Goal: Task Accomplishment & Management: Use online tool/utility

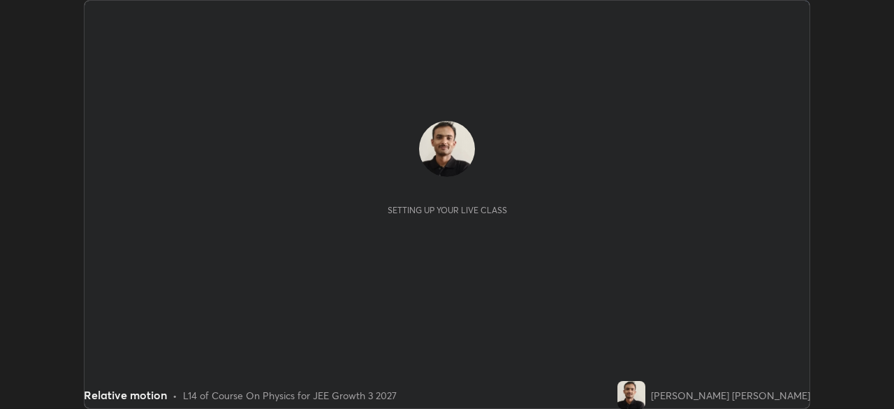
scroll to position [409, 893]
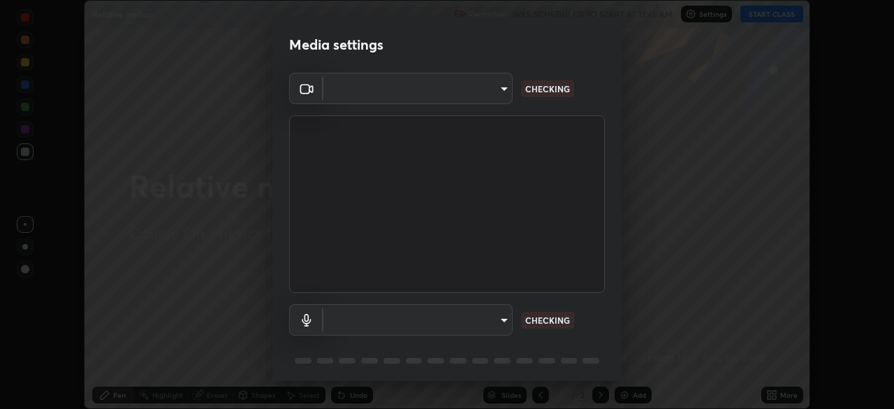
type input "0098613ca96d1cb365b3845fa694b9755ae94ec2d7c0f75973c998bbbf9ace16"
type input "default"
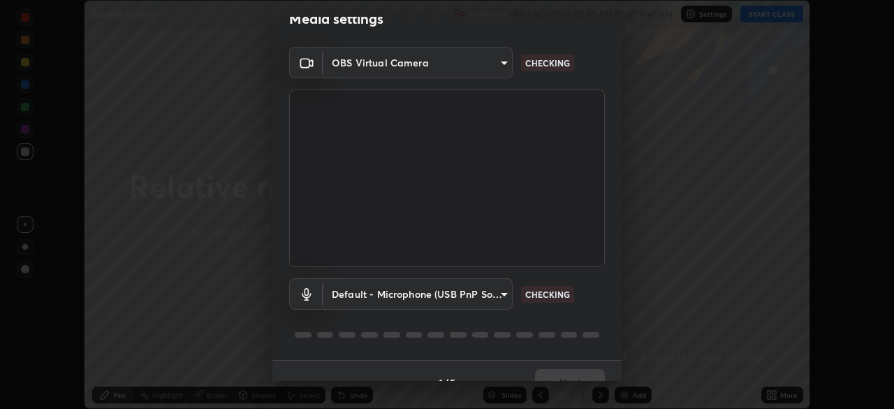
scroll to position [50, 0]
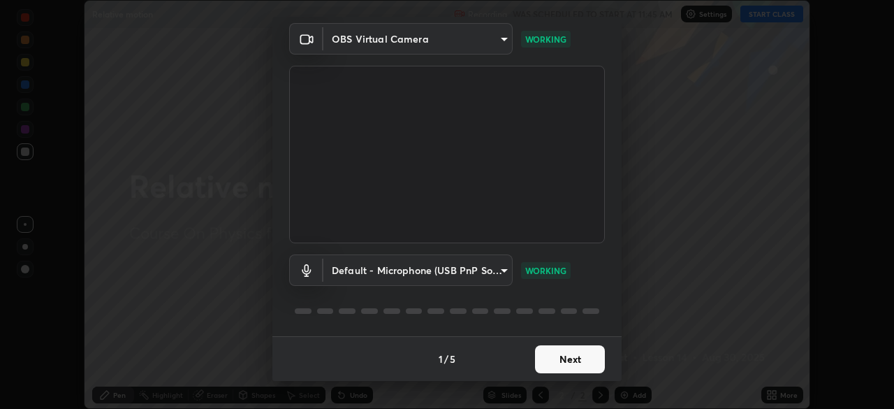
click at [557, 354] on button "Next" at bounding box center [570, 359] width 70 height 28
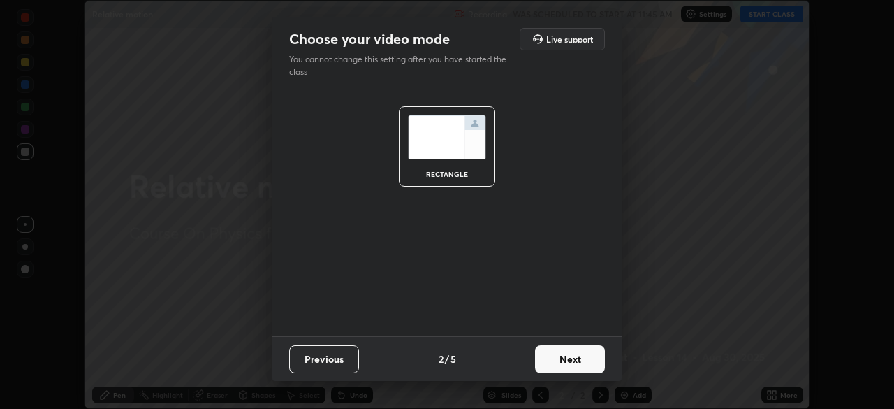
click at [556, 362] on button "Next" at bounding box center [570, 359] width 70 height 28
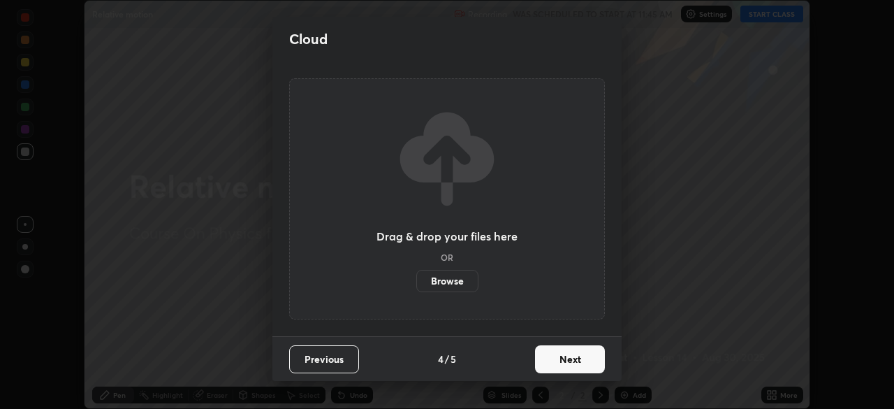
click at [558, 362] on button "Next" at bounding box center [570, 359] width 70 height 28
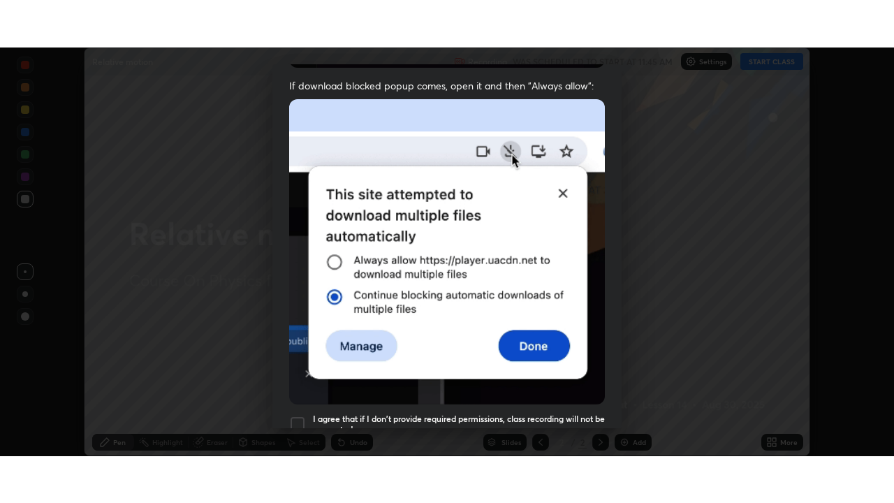
scroll to position [334, 0]
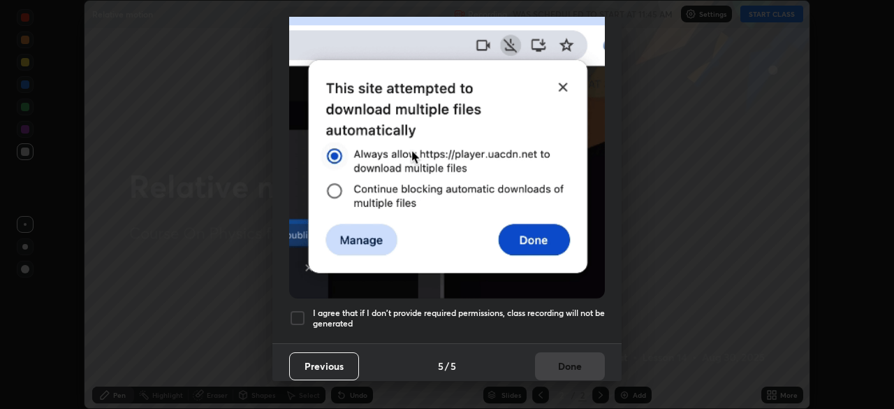
click at [297, 309] on div at bounding box center [297, 317] width 17 height 17
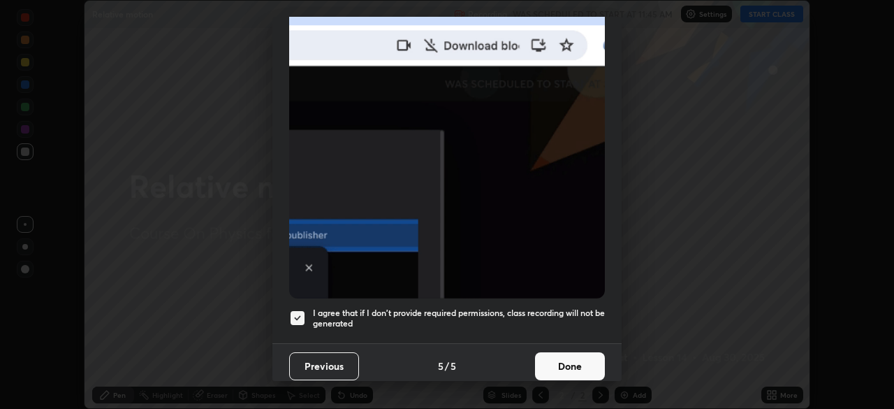
click at [561, 357] on button "Done" at bounding box center [570, 366] width 70 height 28
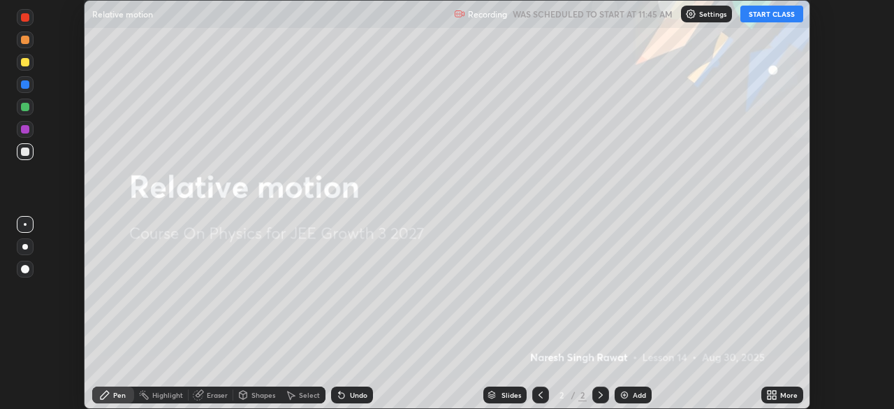
click at [763, 397] on div "More" at bounding box center [782, 394] width 42 height 17
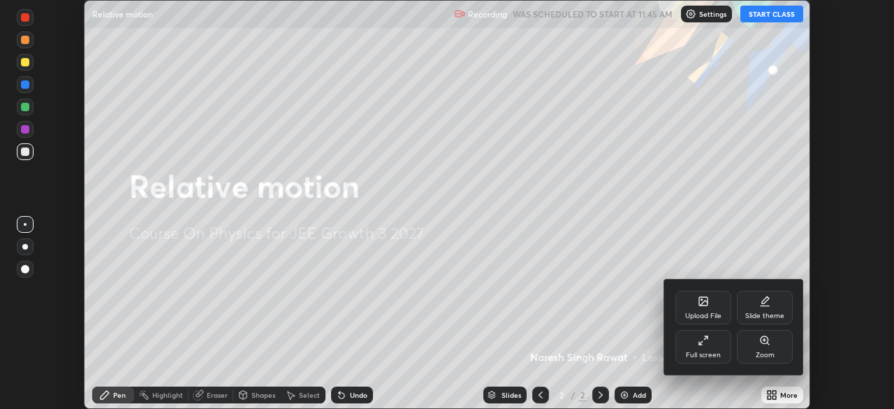
click at [714, 343] on div "Full screen" at bounding box center [703, 347] width 56 height 34
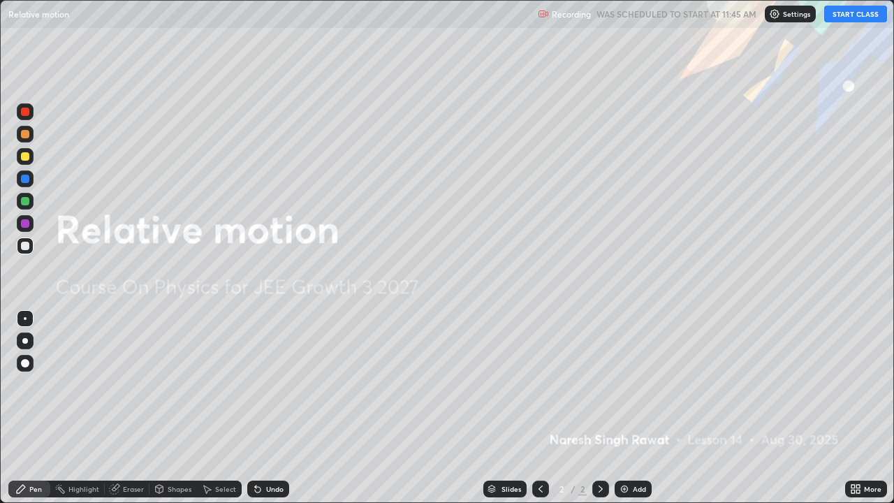
scroll to position [503, 894]
click at [853, 408] on icon at bounding box center [852, 486] width 3 height 3
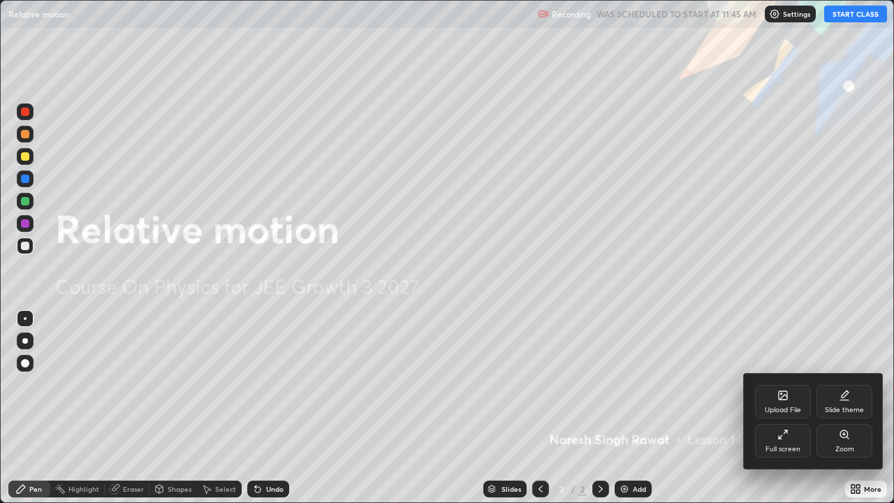
click at [842, 408] on div "Zoom" at bounding box center [844, 441] width 56 height 34
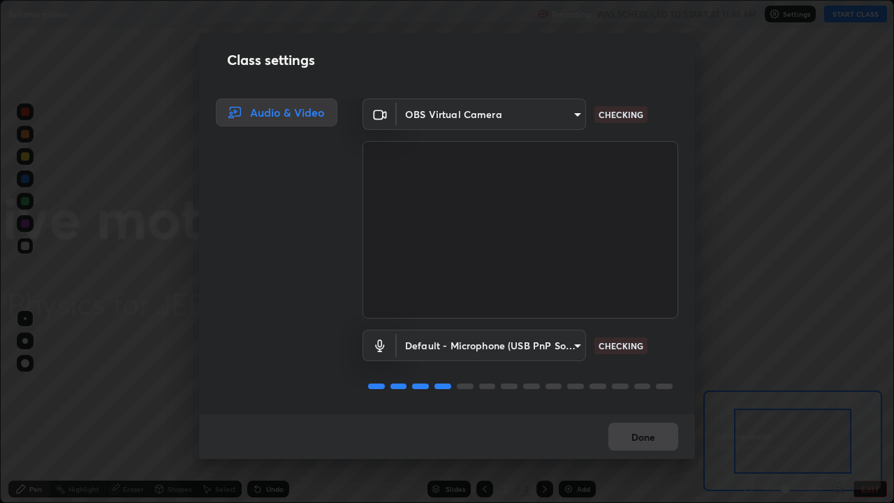
click at [816, 325] on div "Class settings Audio & Video OBS Virtual Camera 0098613ca96d1cb365b3845fa694b97…" at bounding box center [447, 251] width 894 height 503
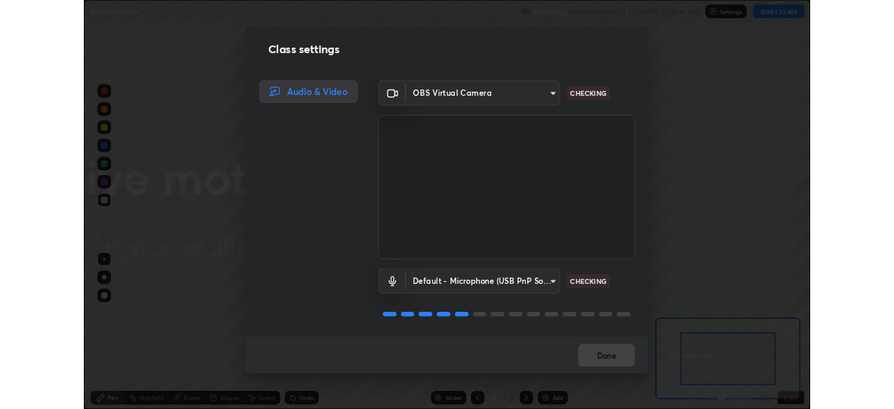
scroll to position [1, 0]
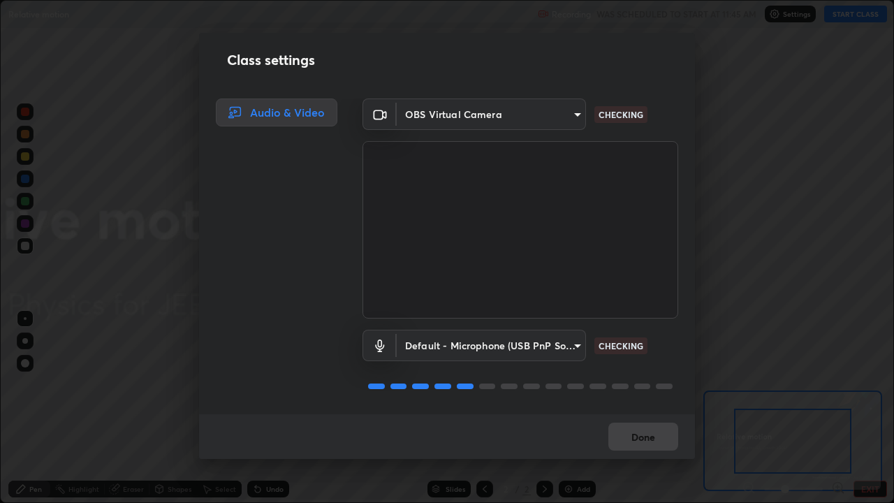
click at [648, 408] on div "Done" at bounding box center [447, 436] width 496 height 45
click at [804, 408] on div "Class settings Audio & Video OBS Virtual Camera 0098613ca96d1cb365b3845fa694b97…" at bounding box center [447, 251] width 894 height 503
click at [862, 408] on div "Class settings Audio & Video OBS Virtual Camera 0098613ca96d1cb365b3845fa694b97…" at bounding box center [447, 251] width 894 height 503
click at [867, 408] on div "Class settings Audio & Video OBS Virtual Camera 0098613ca96d1cb365b3845fa694b97…" at bounding box center [447, 251] width 894 height 503
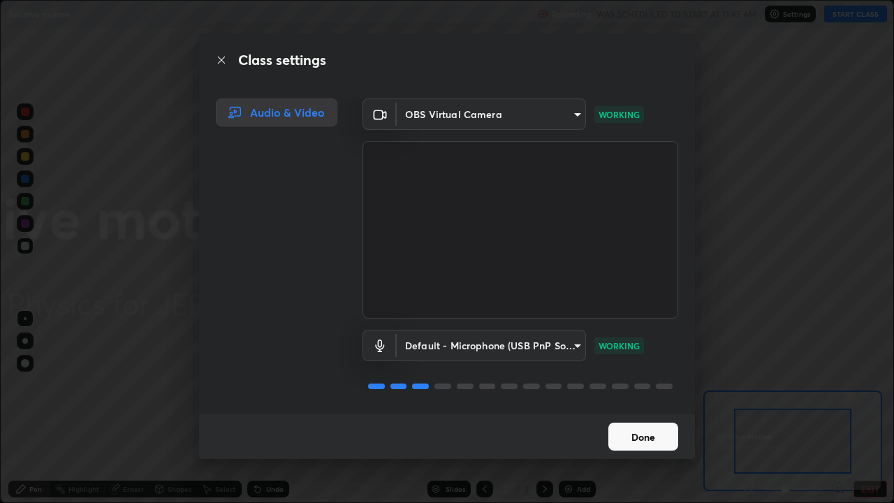
click at [744, 408] on div "Class settings Audio & Video OBS Virtual Camera 0098613ca96d1cb365b3845fa694b97…" at bounding box center [447, 251] width 894 height 503
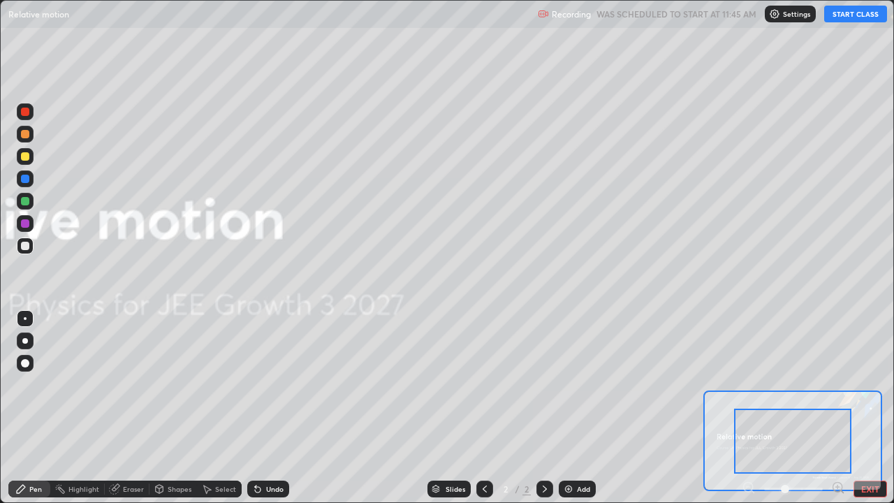
click at [844, 17] on button "START CLASS" at bounding box center [855, 14] width 63 height 17
click at [862, 408] on button "EXIT" at bounding box center [870, 488] width 34 height 17
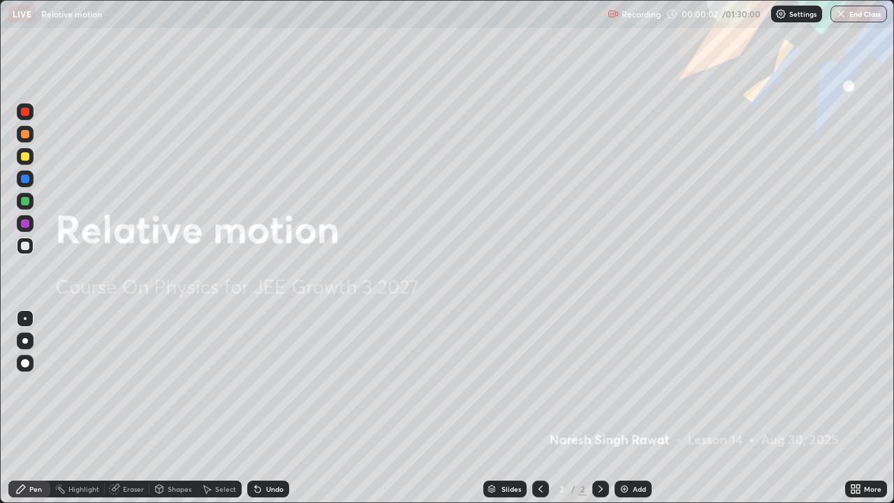
click at [858, 408] on icon at bounding box center [857, 486] width 3 height 3
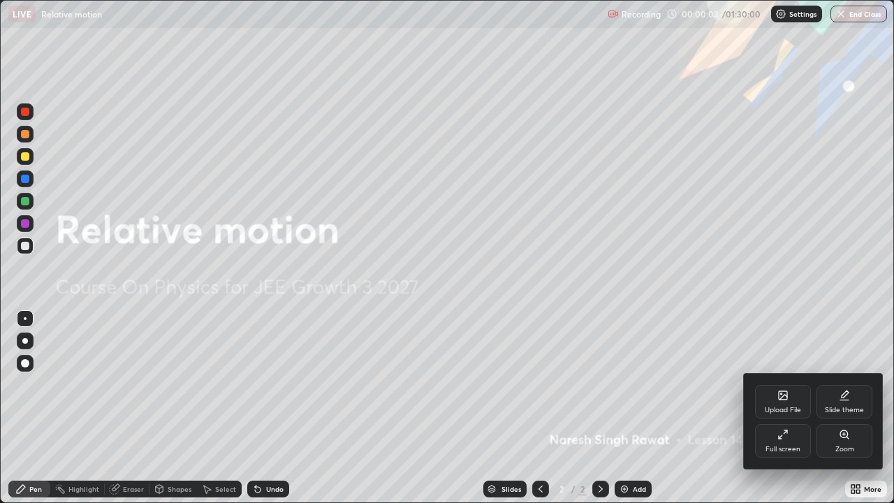
click at [839, 400] on icon at bounding box center [844, 395] width 11 height 11
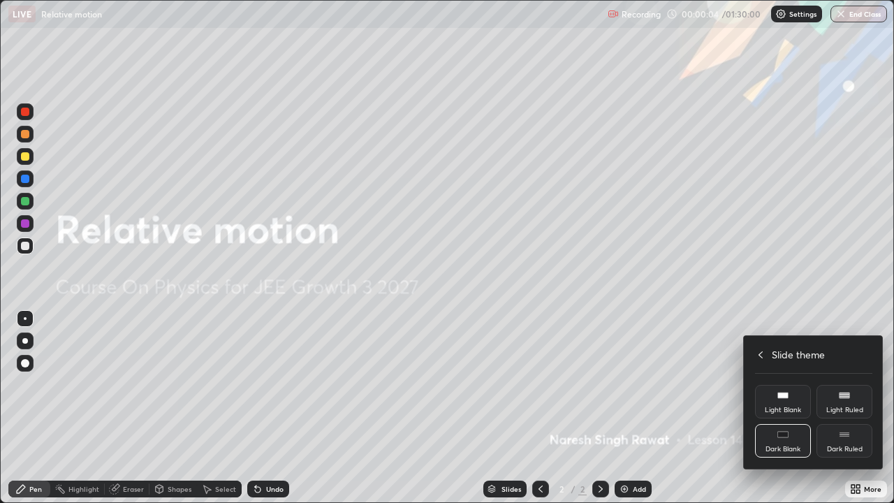
click at [832, 408] on div "Dark Ruled" at bounding box center [844, 441] width 56 height 34
click at [758, 354] on icon at bounding box center [760, 354] width 11 height 11
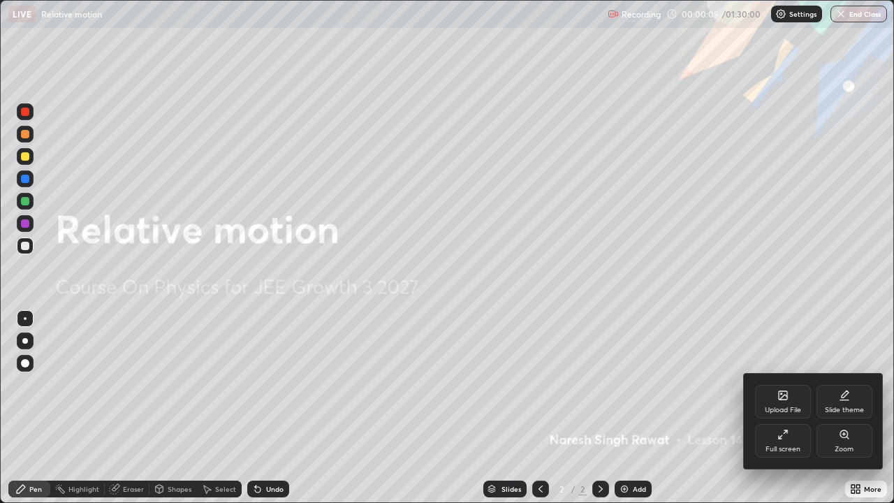
click at [713, 379] on div at bounding box center [447, 251] width 894 height 503
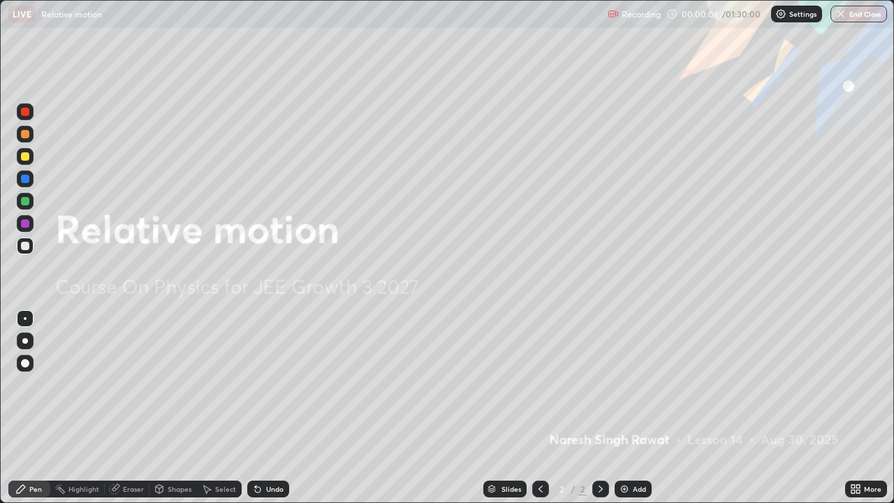
click at [622, 408] on img at bounding box center [624, 488] width 11 height 11
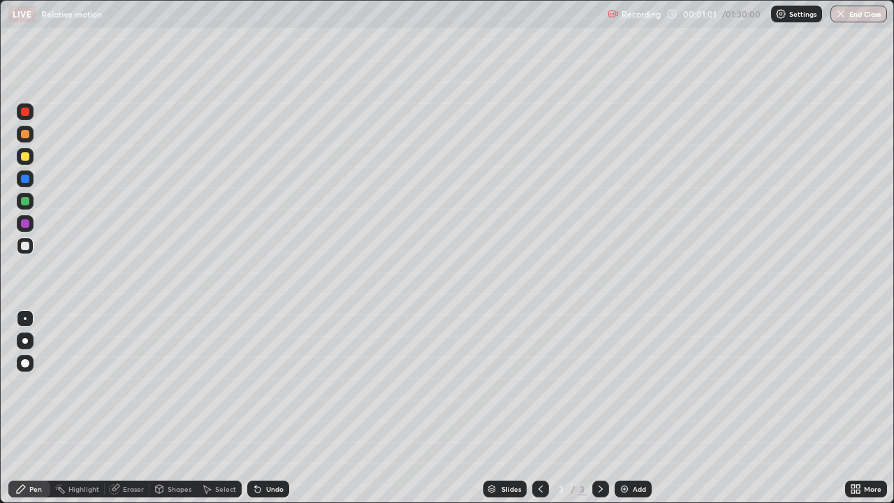
click at [25, 136] on div at bounding box center [25, 134] width 8 height 8
click at [169, 408] on div "Shapes" at bounding box center [180, 488] width 24 height 7
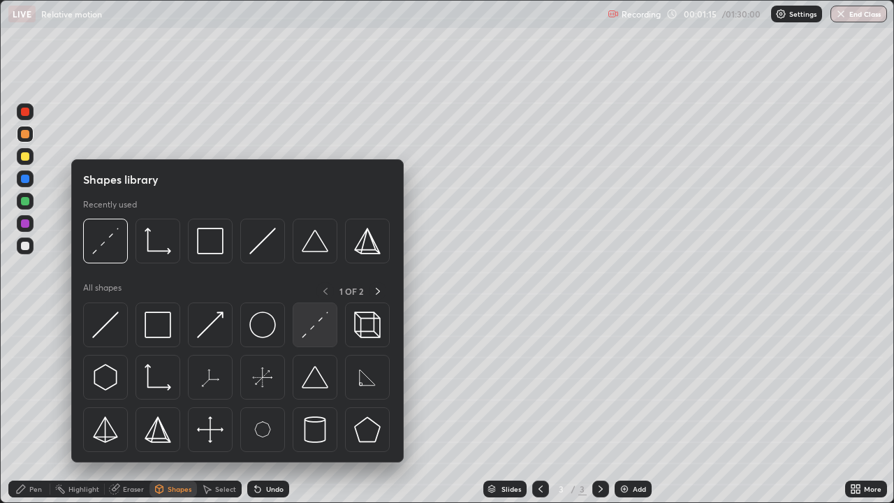
click at [318, 332] on img at bounding box center [315, 324] width 27 height 27
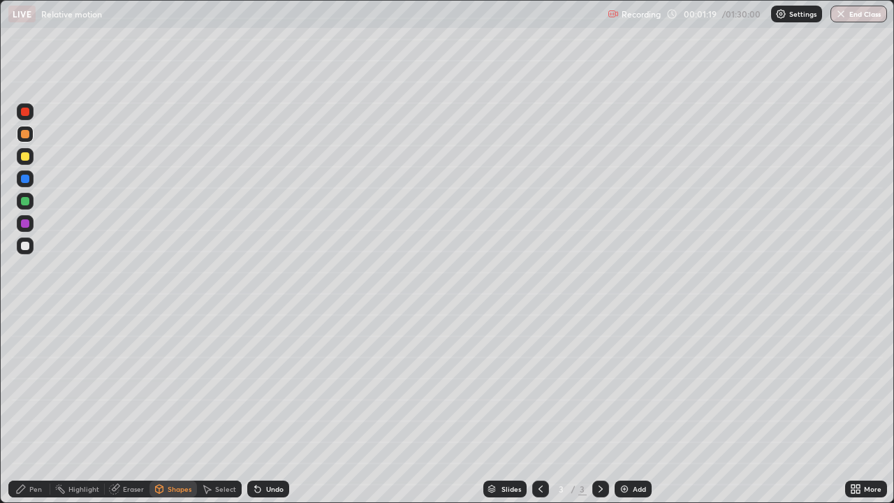
click at [27, 153] on div at bounding box center [25, 156] width 8 height 8
click at [23, 135] on div at bounding box center [25, 134] width 8 height 8
click at [179, 408] on div "Shapes" at bounding box center [180, 488] width 24 height 7
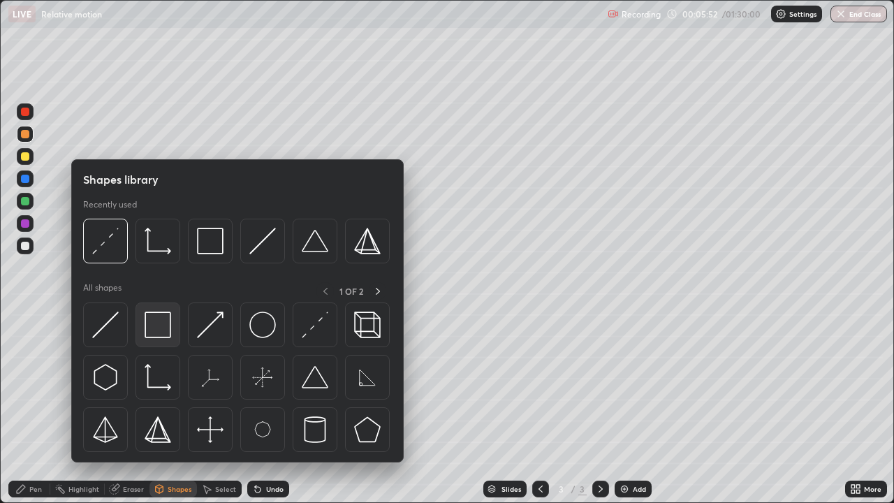
click at [154, 325] on img at bounding box center [158, 324] width 27 height 27
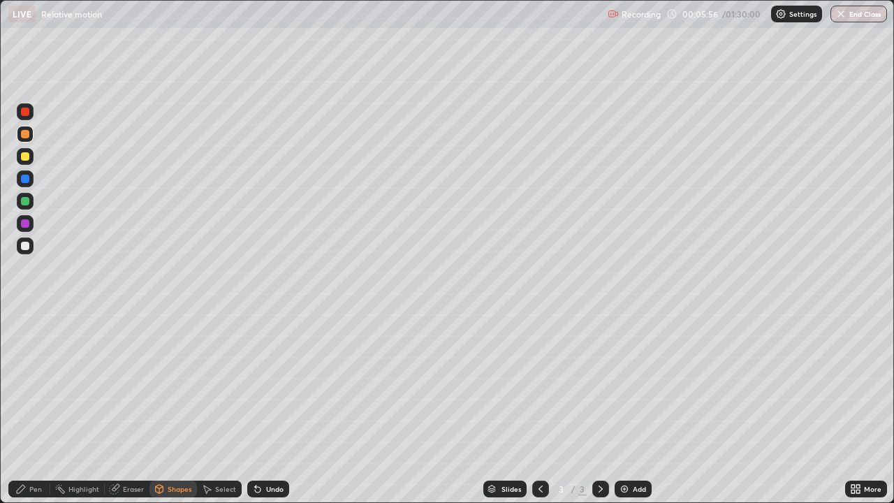
click at [169, 408] on div "Shapes" at bounding box center [180, 488] width 24 height 7
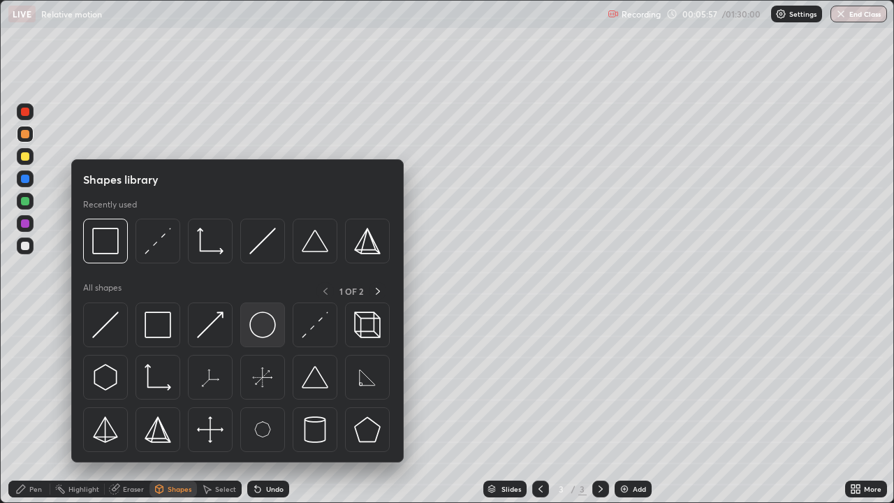
click at [265, 327] on img at bounding box center [262, 324] width 27 height 27
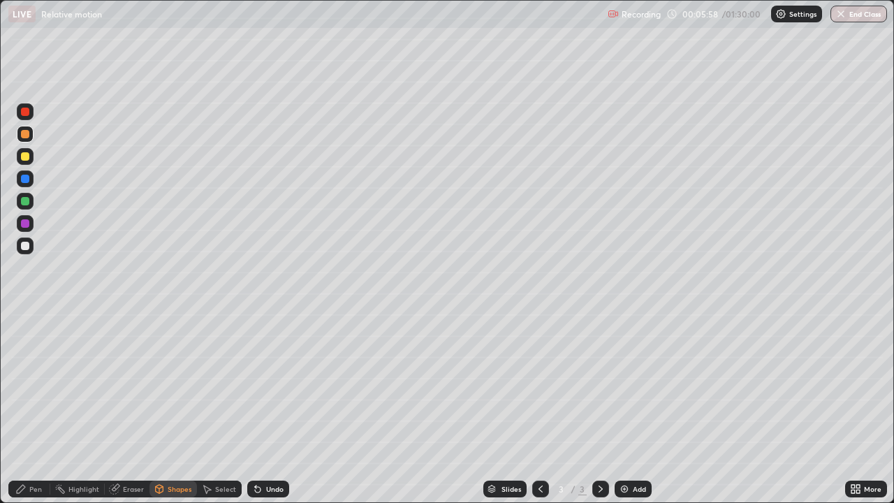
click at [25, 247] on div at bounding box center [25, 246] width 8 height 8
click at [179, 408] on div "Shapes" at bounding box center [180, 488] width 24 height 7
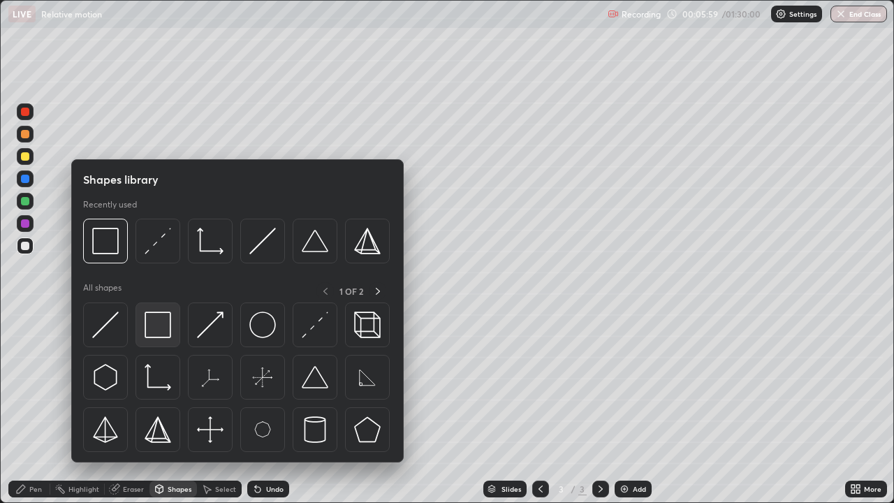
click at [153, 315] on img at bounding box center [158, 324] width 27 height 27
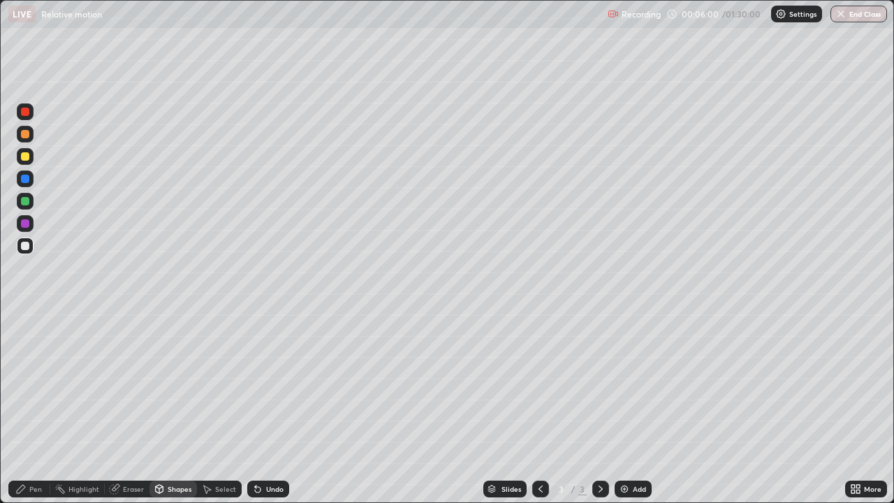
click at [187, 408] on div "Shapes" at bounding box center [180, 488] width 24 height 7
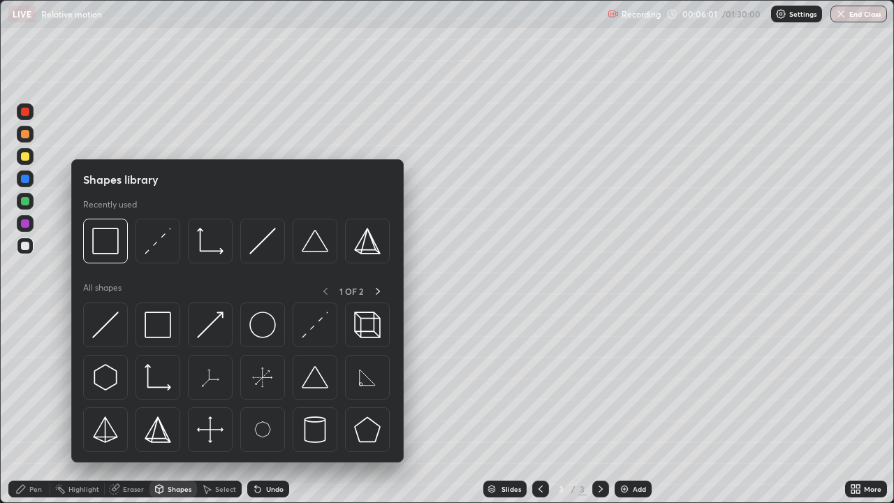
click at [177, 408] on div "Shapes" at bounding box center [180, 488] width 24 height 7
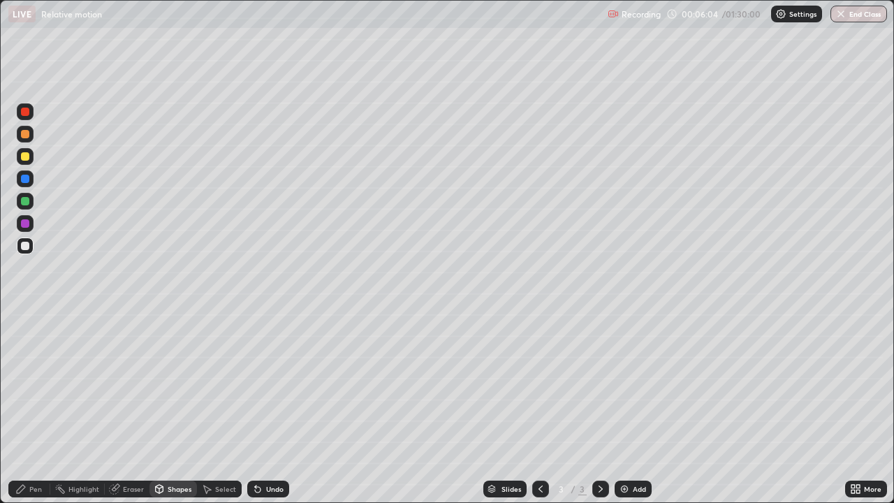
click at [272, 408] on div "Undo" at bounding box center [274, 488] width 17 height 7
click at [180, 408] on div "Shapes" at bounding box center [180, 488] width 24 height 7
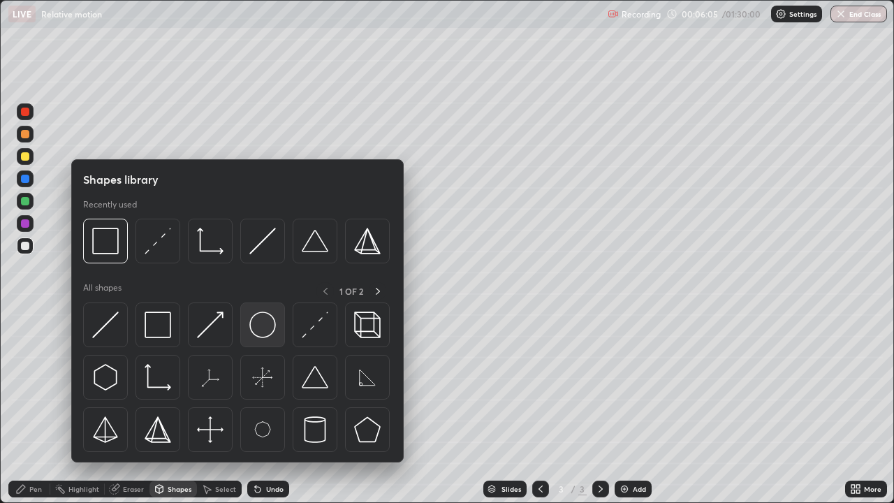
click at [258, 330] on img at bounding box center [262, 324] width 27 height 27
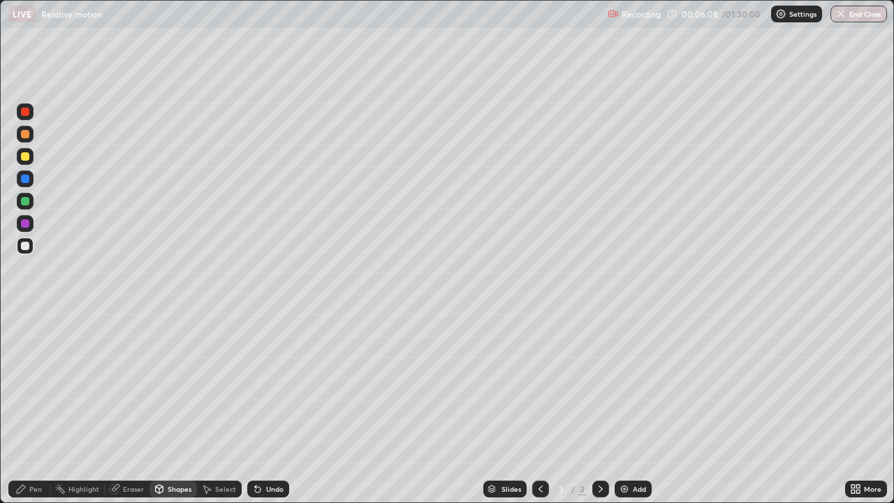
click at [168, 408] on div "Shapes" at bounding box center [180, 488] width 24 height 7
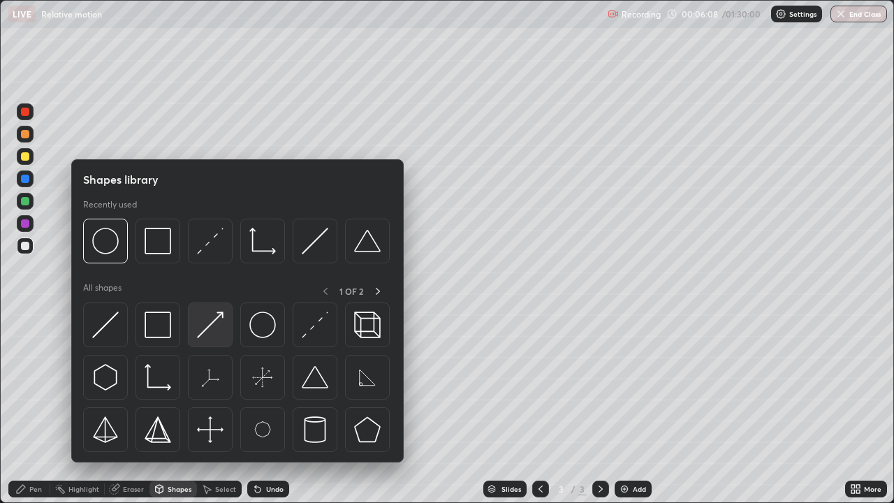
click at [214, 316] on img at bounding box center [210, 324] width 27 height 27
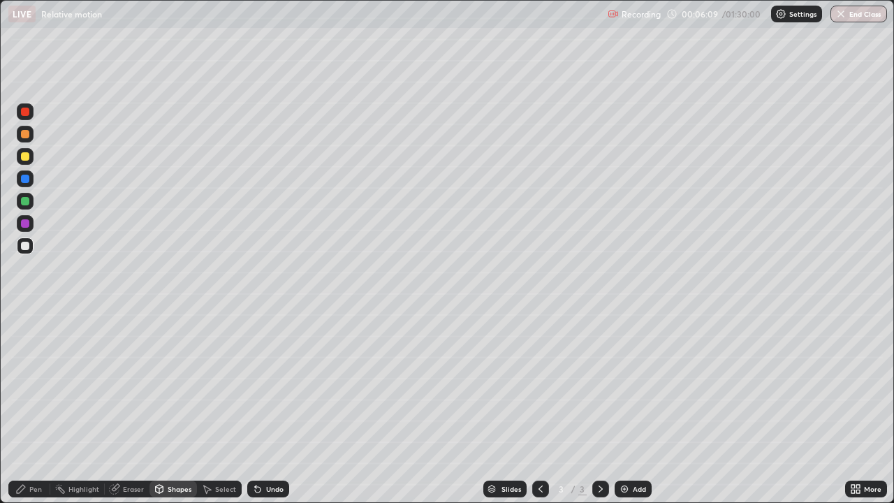
click at [27, 156] on div at bounding box center [25, 156] width 8 height 8
click at [25, 241] on div at bounding box center [25, 245] width 17 height 17
click at [27, 408] on div "Pen" at bounding box center [29, 488] width 42 height 17
click at [122, 408] on div "Eraser" at bounding box center [127, 488] width 45 height 17
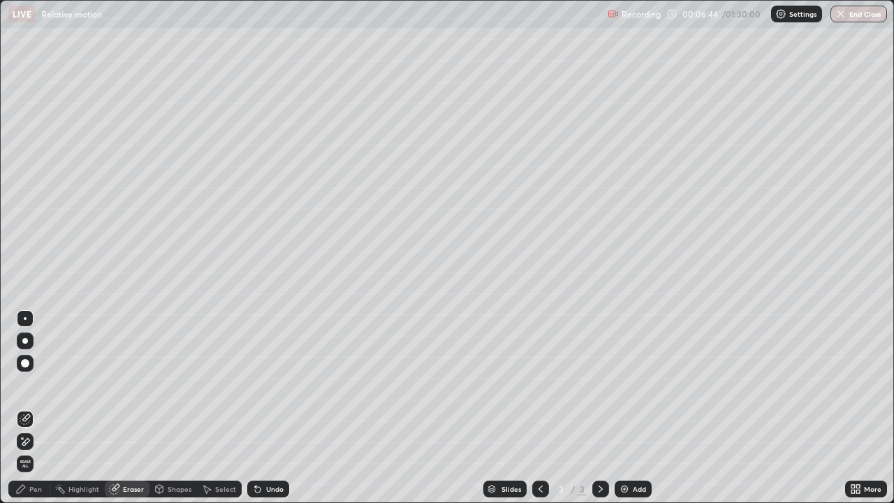
click at [209, 408] on icon at bounding box center [208, 489] width 8 height 8
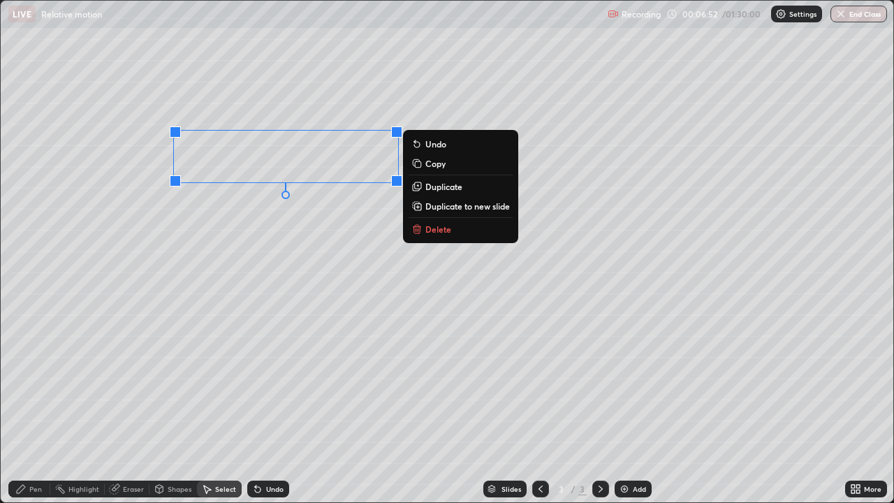
click at [297, 260] on div "0 ° Undo Copy Duplicate Duplicate to new slide Delete" at bounding box center [447, 251] width 892 height 501
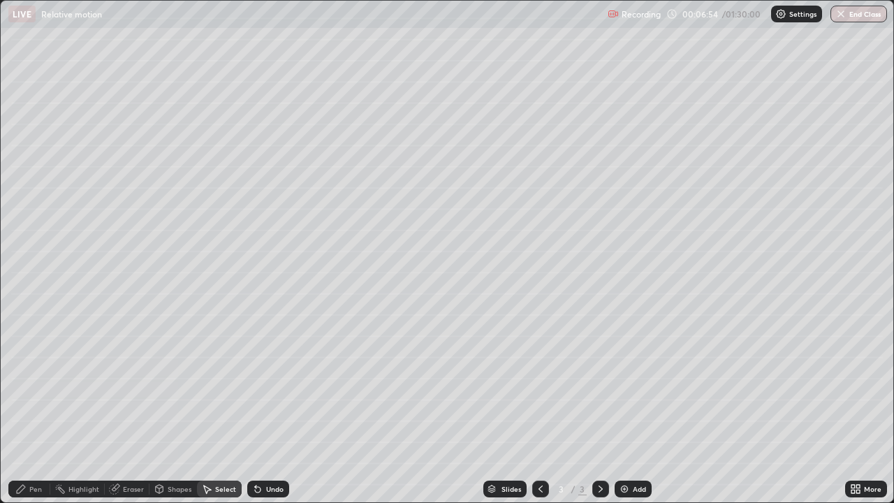
click at [28, 408] on div "Pen" at bounding box center [29, 488] width 42 height 17
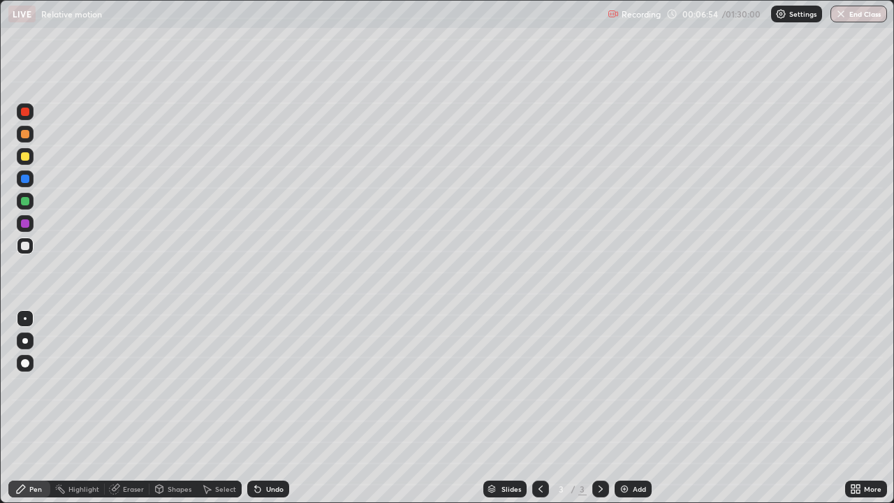
click at [24, 202] on div at bounding box center [25, 201] width 8 height 8
click at [261, 408] on div "Undo" at bounding box center [268, 488] width 42 height 17
click at [266, 408] on div "Undo" at bounding box center [274, 488] width 17 height 7
click at [26, 135] on div at bounding box center [25, 134] width 8 height 8
click at [125, 408] on div "Eraser" at bounding box center [133, 488] width 21 height 7
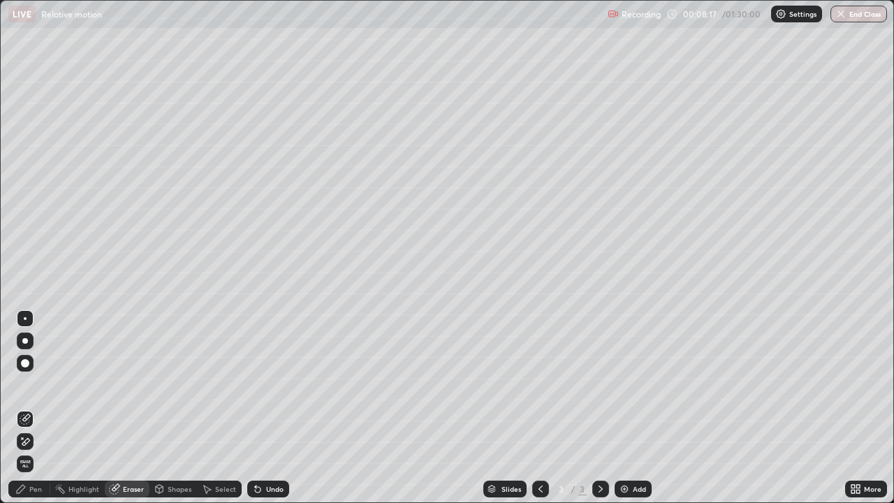
click at [34, 408] on div "Pen" at bounding box center [35, 488] width 13 height 7
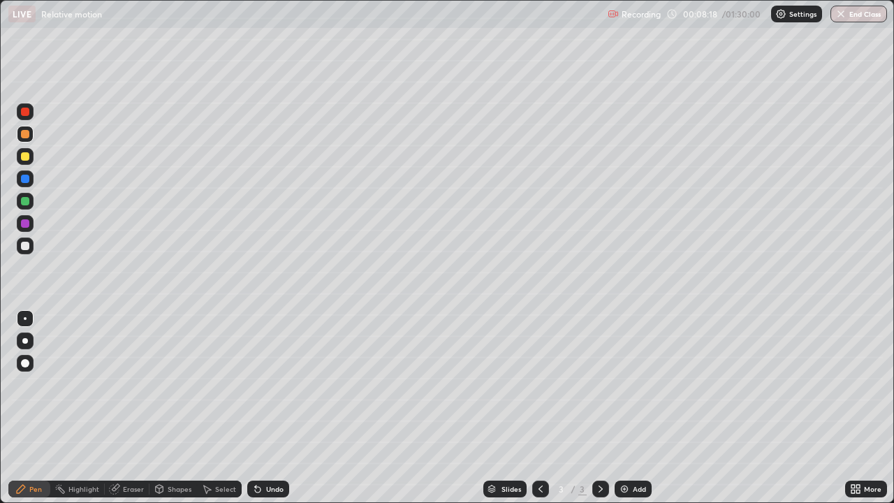
click at [22, 247] on div at bounding box center [25, 246] width 8 height 8
click at [273, 408] on div "Undo" at bounding box center [274, 488] width 17 height 7
click at [26, 134] on div at bounding box center [25, 134] width 8 height 8
click at [25, 243] on div at bounding box center [25, 246] width 8 height 8
click at [25, 135] on div at bounding box center [25, 134] width 8 height 8
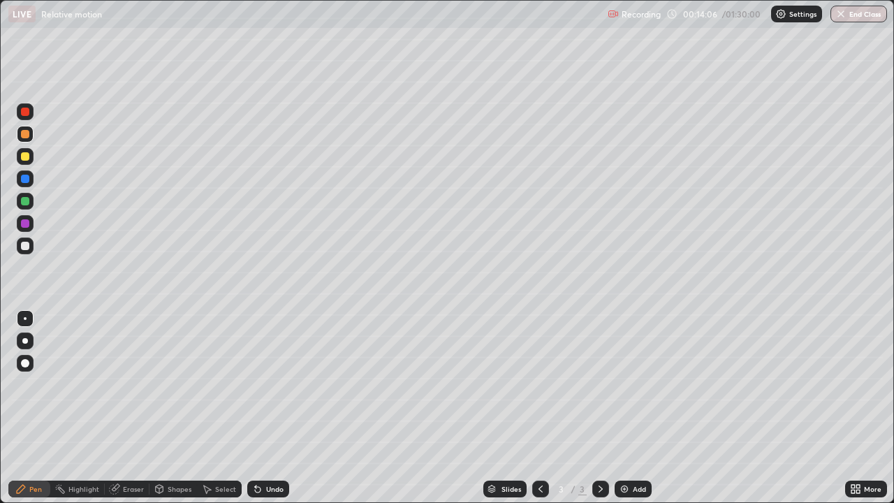
click at [628, 408] on div "Add" at bounding box center [633, 488] width 37 height 17
click at [26, 156] on div at bounding box center [25, 156] width 8 height 8
click at [24, 203] on div at bounding box center [25, 201] width 8 height 8
click at [163, 408] on icon at bounding box center [159, 488] width 11 height 11
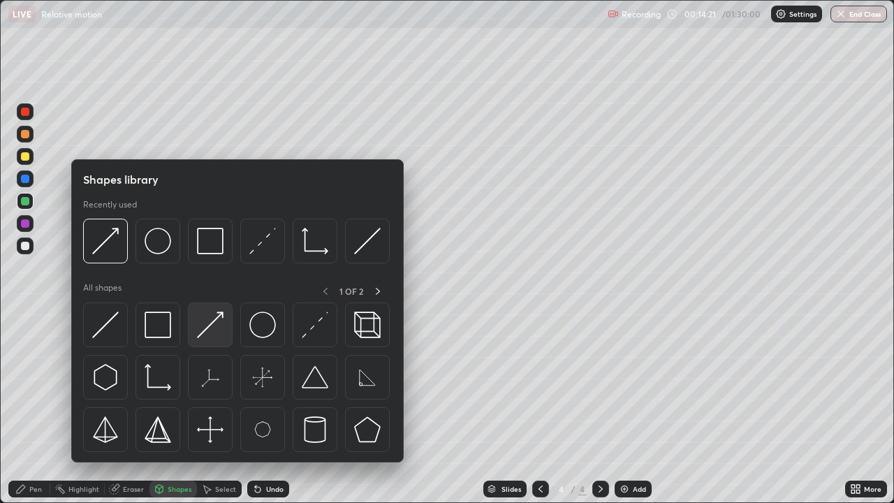
click at [219, 318] on img at bounding box center [210, 324] width 27 height 27
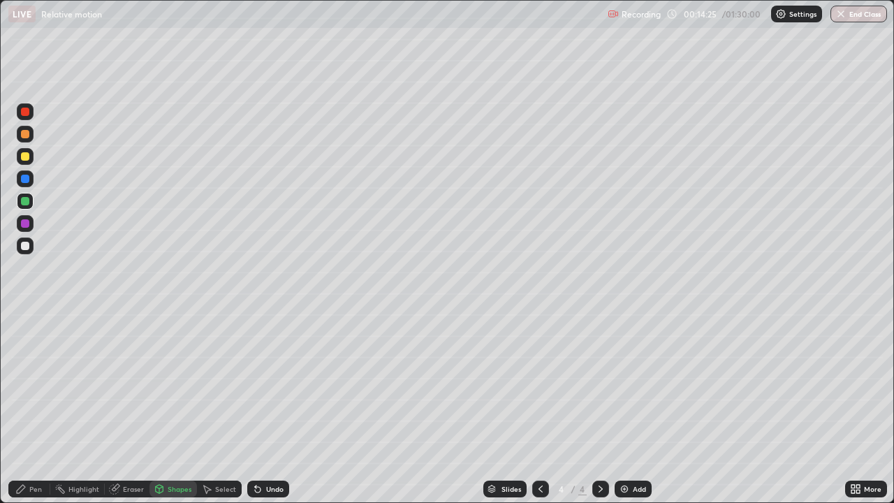
click at [180, 408] on div "Shapes" at bounding box center [172, 488] width 47 height 17
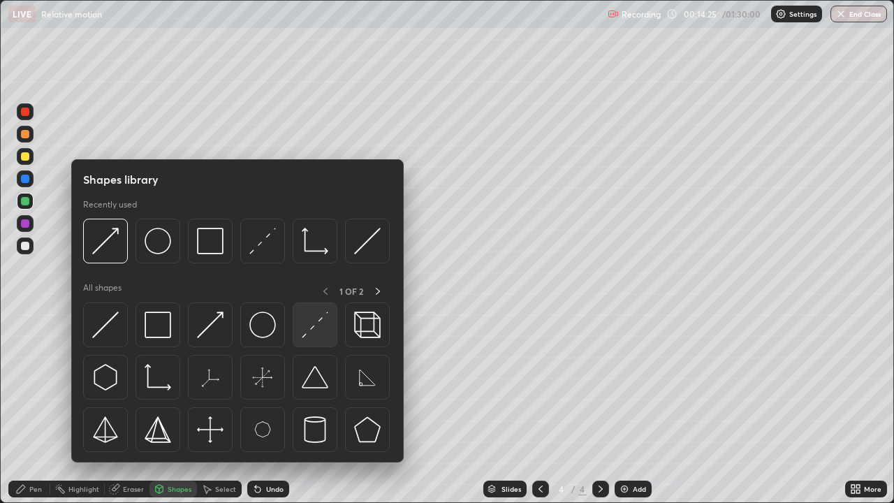
click at [313, 318] on img at bounding box center [315, 324] width 27 height 27
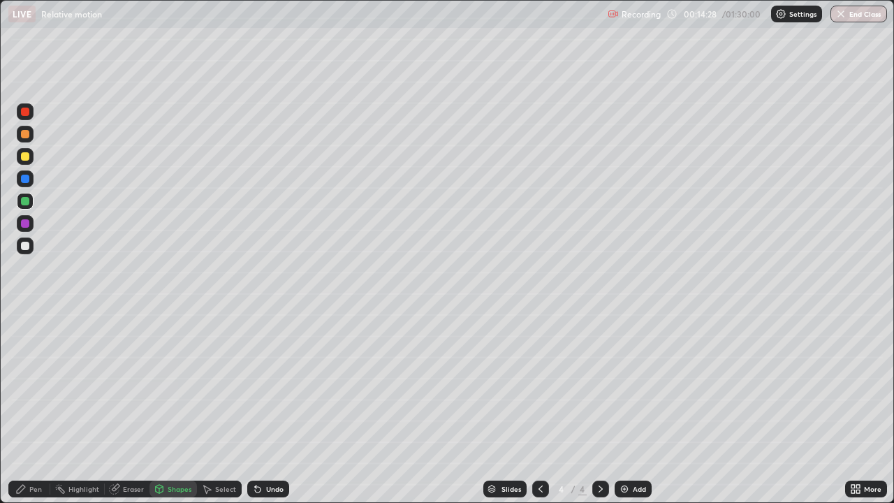
click at [190, 408] on div "Shapes" at bounding box center [180, 488] width 24 height 7
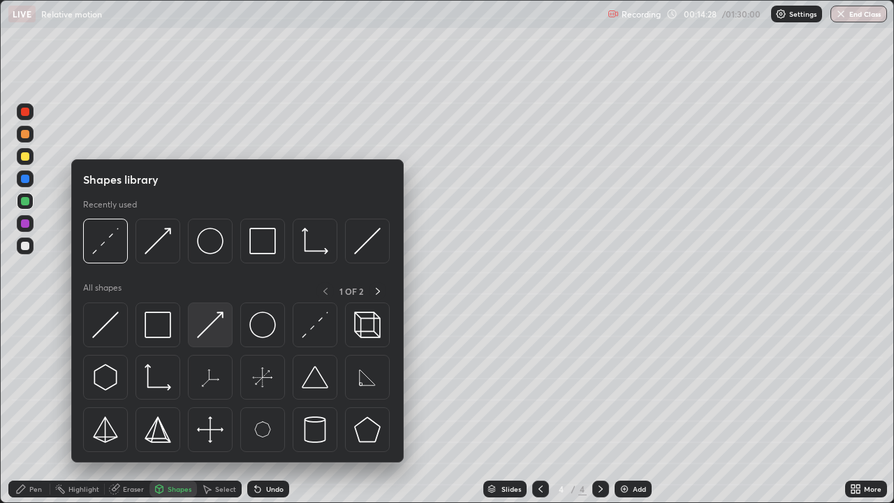
click at [214, 318] on img at bounding box center [210, 324] width 27 height 27
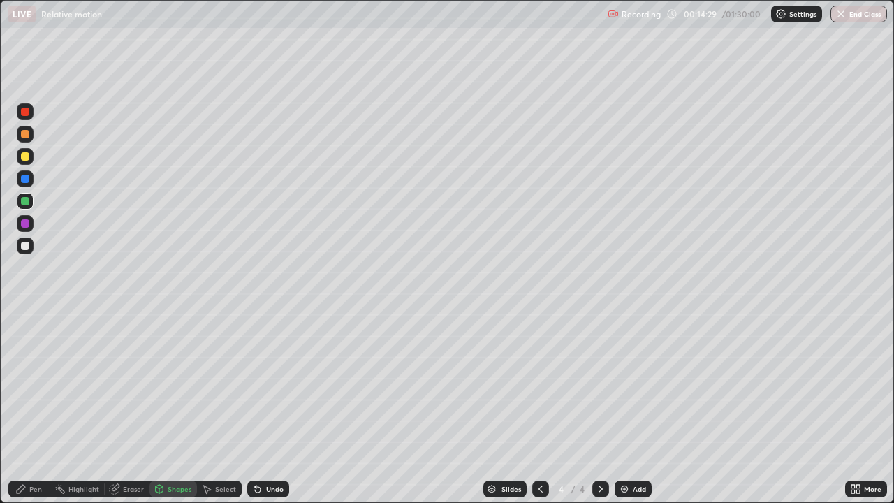
click at [22, 247] on div at bounding box center [25, 246] width 8 height 8
click at [29, 408] on div "Pen" at bounding box center [29, 488] width 42 height 17
click at [25, 247] on div at bounding box center [25, 246] width 8 height 8
click at [21, 133] on div at bounding box center [25, 134] width 8 height 8
click at [168, 408] on div "Shapes" at bounding box center [180, 488] width 24 height 7
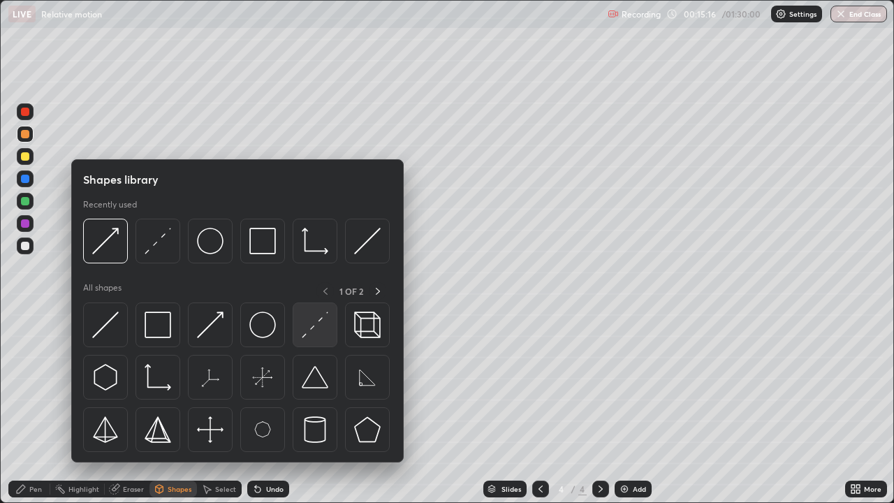
click at [314, 322] on img at bounding box center [315, 324] width 27 height 27
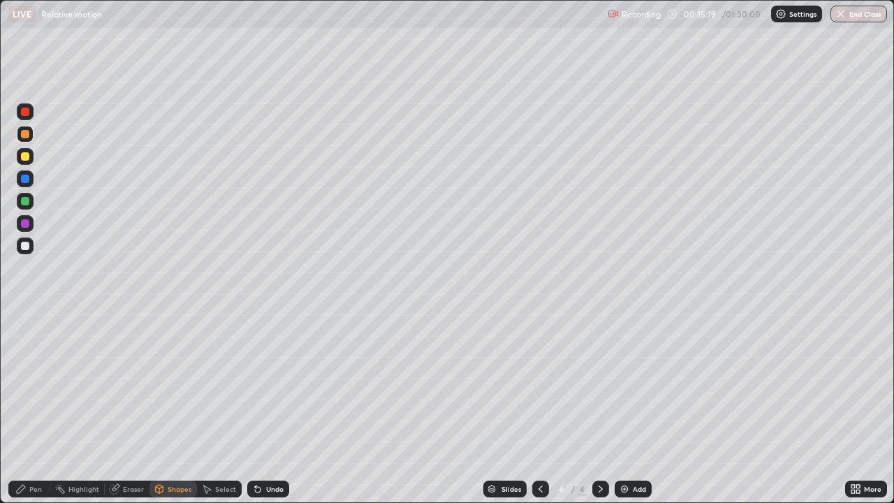
click at [17, 408] on icon at bounding box center [20, 488] width 11 height 11
click at [24, 244] on div at bounding box center [25, 246] width 8 height 8
click at [23, 160] on div at bounding box center [25, 156] width 8 height 8
click at [115, 408] on icon at bounding box center [116, 487] width 8 height 7
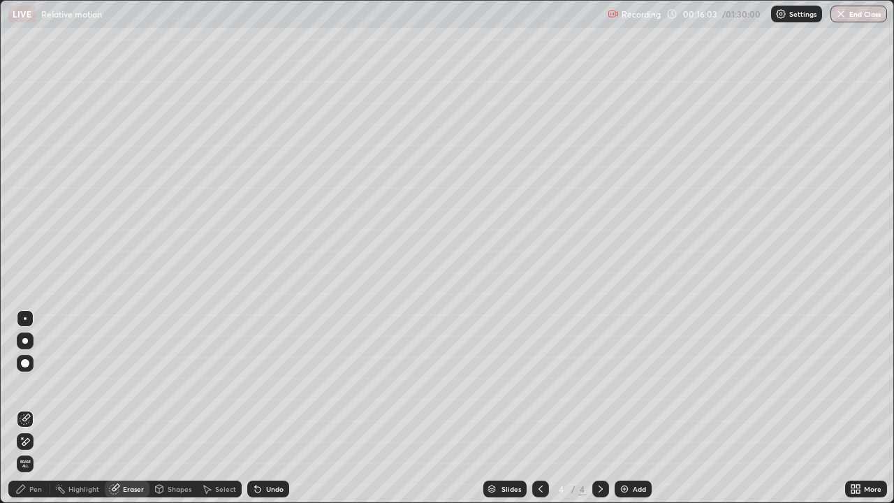
click at [43, 408] on div "Pen" at bounding box center [29, 488] width 42 height 17
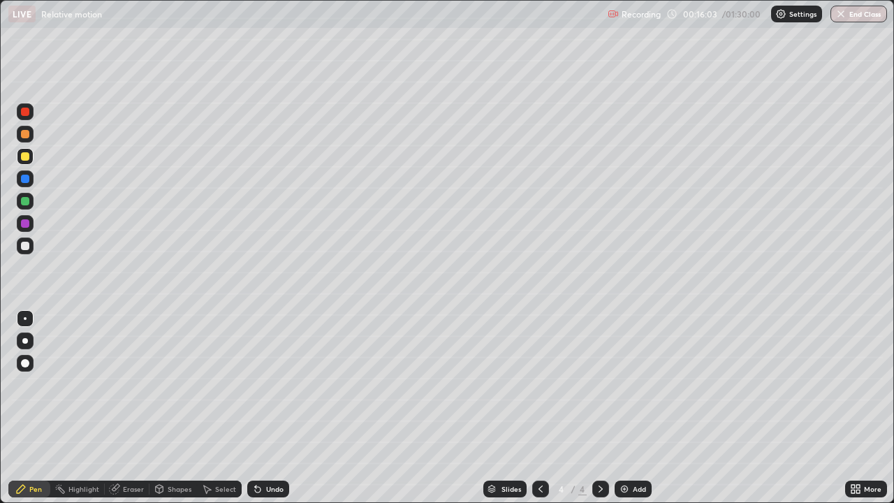
click at [42, 408] on div "Pen" at bounding box center [29, 488] width 42 height 17
click at [27, 200] on div at bounding box center [25, 201] width 8 height 8
click at [23, 244] on div at bounding box center [25, 246] width 8 height 8
click at [853, 408] on icon at bounding box center [852, 486] width 3 height 3
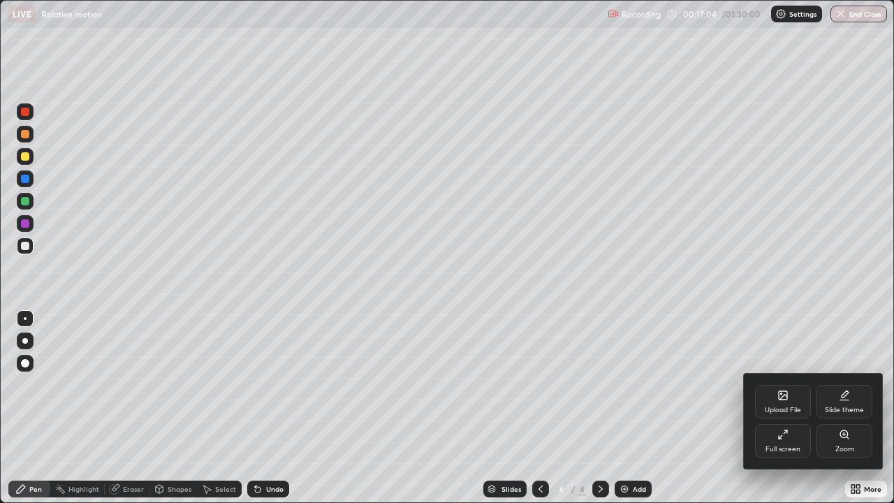
click at [785, 408] on icon at bounding box center [782, 434] width 11 height 11
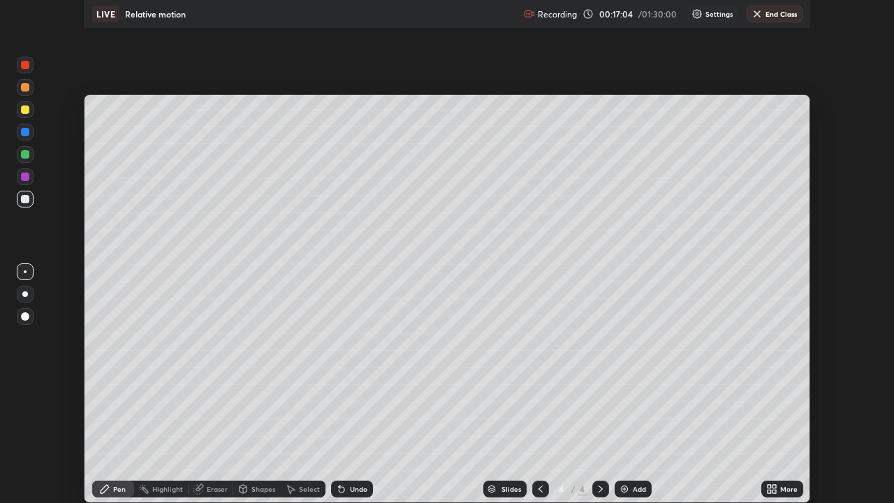
scroll to position [69424, 68938]
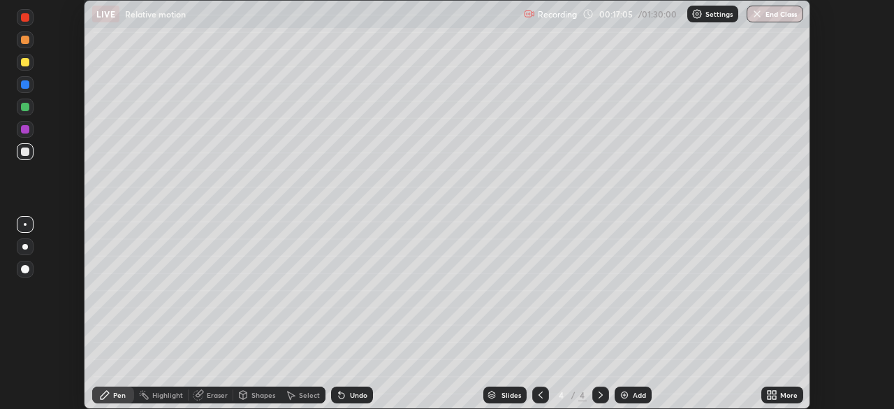
click at [769, 390] on icon at bounding box center [768, 391] width 3 height 3
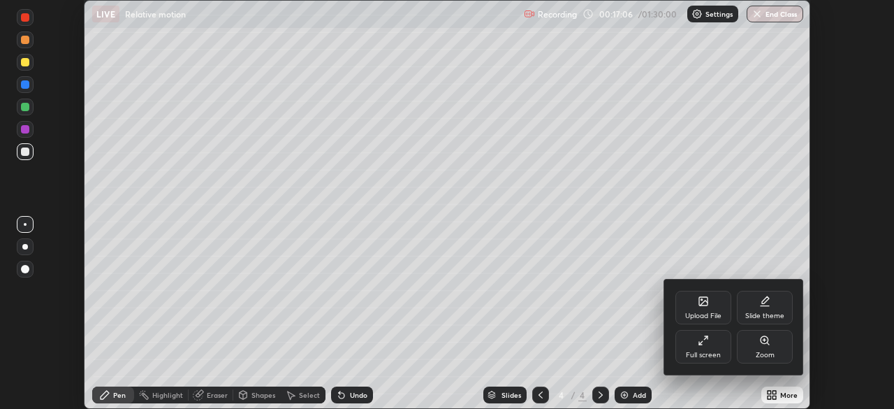
click at [709, 343] on div "Full screen" at bounding box center [703, 347] width 56 height 34
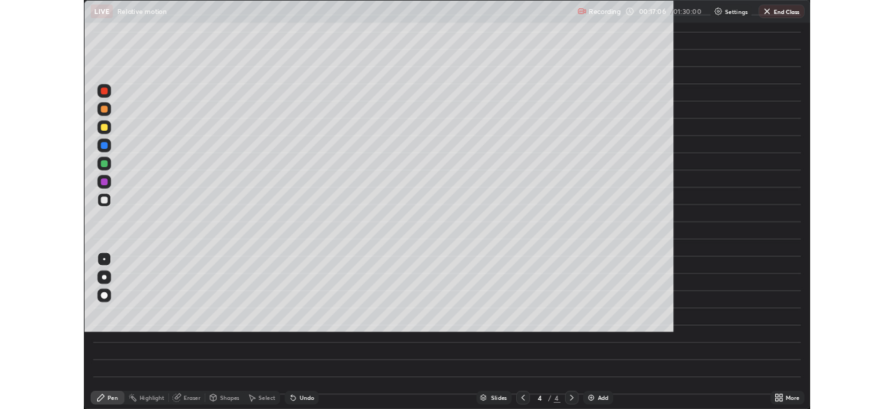
scroll to position [503, 894]
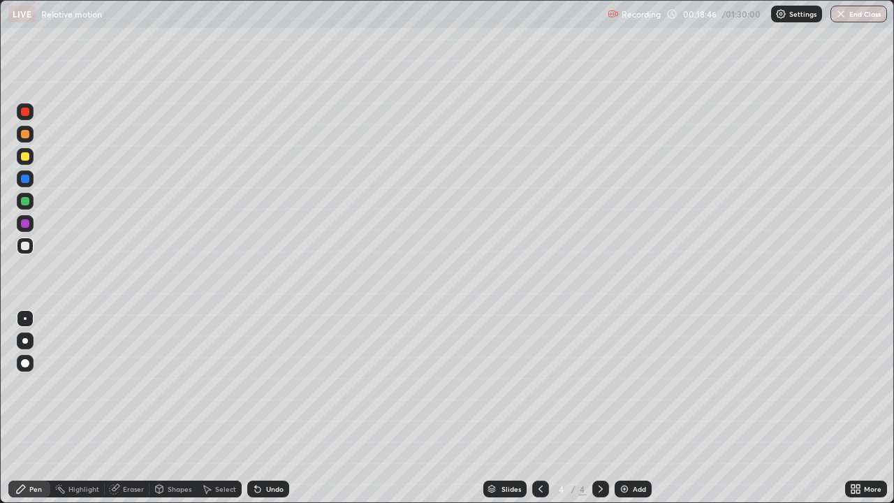
click at [121, 408] on div "Eraser" at bounding box center [127, 488] width 45 height 17
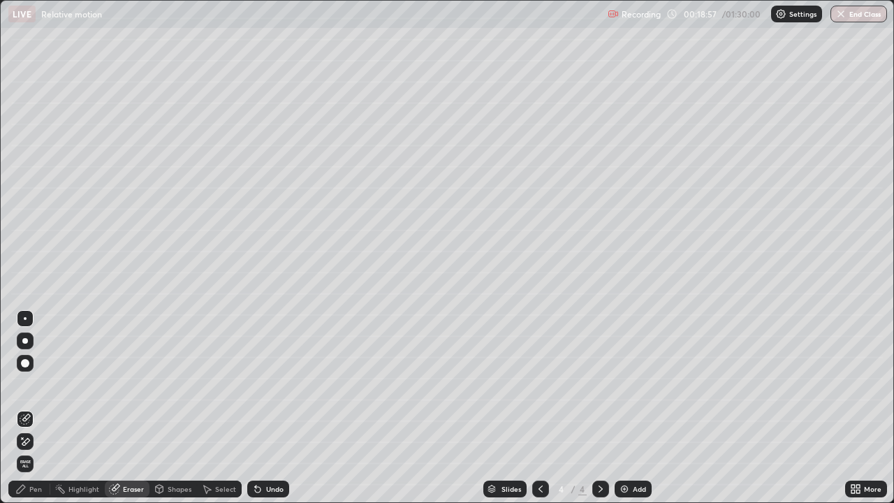
click at [38, 408] on div "Pen" at bounding box center [29, 488] width 42 height 17
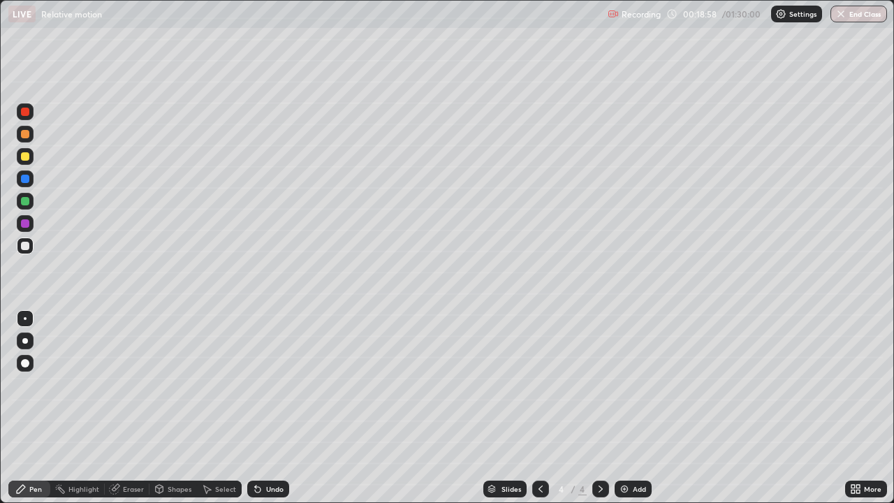
click at [26, 137] on div at bounding box center [25, 134] width 8 height 8
click at [277, 408] on div "Undo" at bounding box center [274, 488] width 17 height 7
click at [270, 408] on div "Undo" at bounding box center [274, 488] width 17 height 7
click at [23, 201] on div at bounding box center [25, 201] width 8 height 8
click at [266, 408] on div "Undo" at bounding box center [274, 488] width 17 height 7
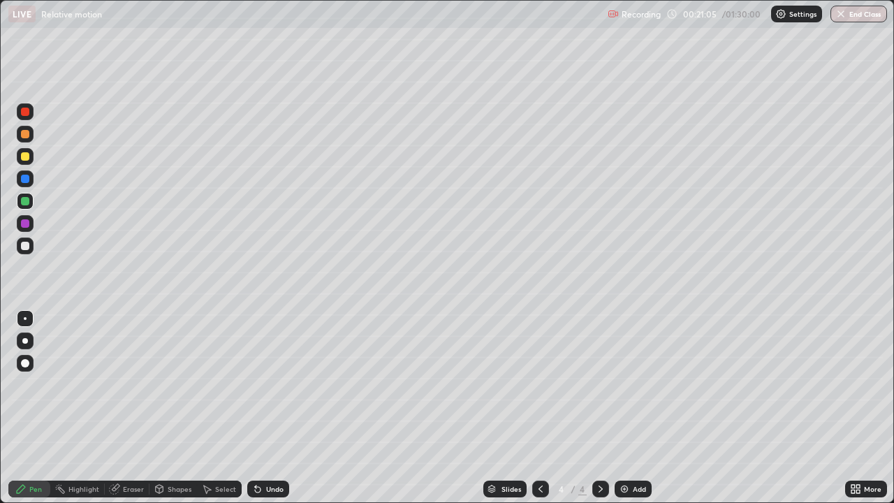
click at [267, 408] on div "Undo" at bounding box center [274, 488] width 17 height 7
click at [269, 408] on div "Undo" at bounding box center [274, 488] width 17 height 7
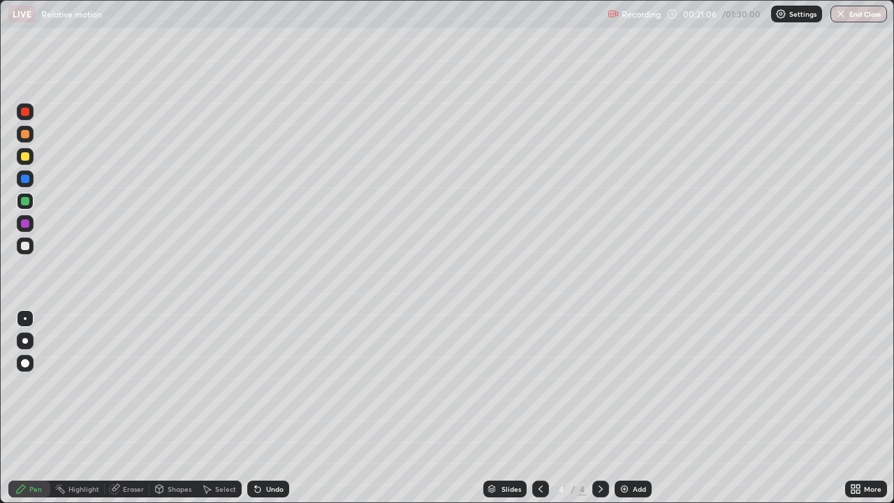
click at [268, 408] on div "Undo" at bounding box center [274, 488] width 17 height 7
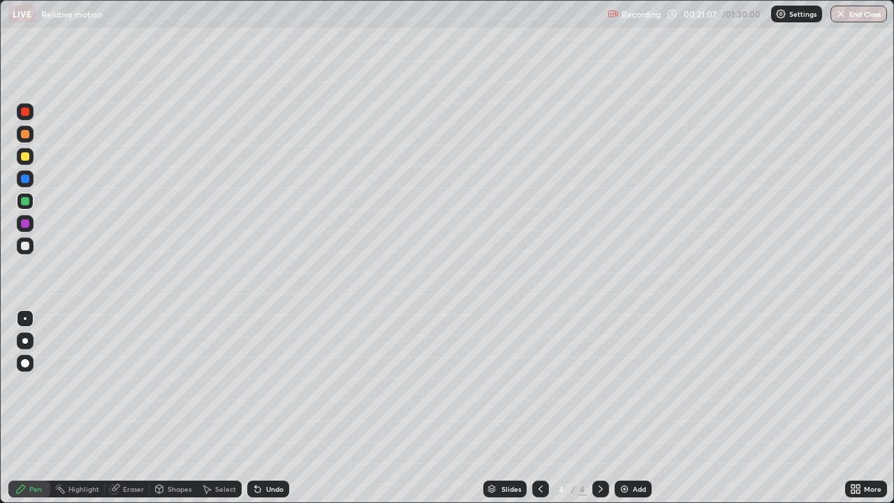
click at [266, 408] on div "Undo" at bounding box center [274, 488] width 17 height 7
click at [267, 408] on div "Undo" at bounding box center [268, 488] width 42 height 17
click at [268, 408] on div "Undo" at bounding box center [274, 488] width 17 height 7
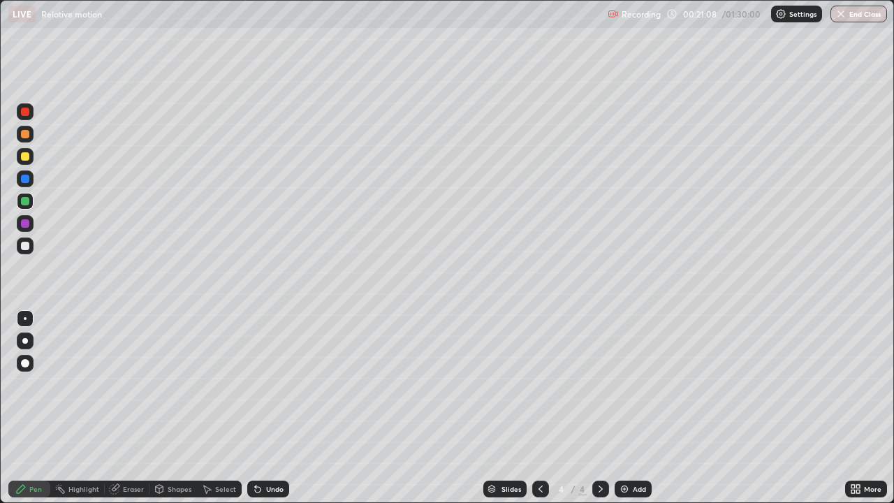
click at [268, 408] on div "Undo" at bounding box center [274, 488] width 17 height 7
click at [267, 408] on div "Undo" at bounding box center [274, 488] width 17 height 7
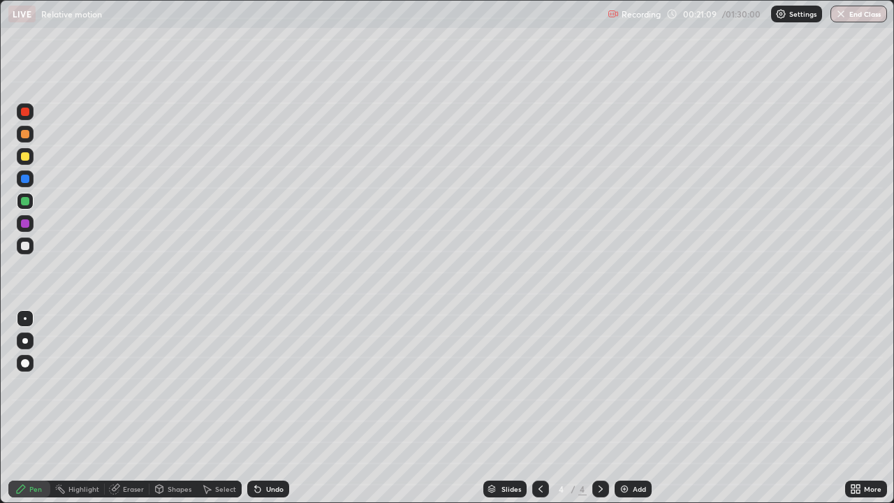
click at [267, 408] on div "Undo" at bounding box center [274, 488] width 17 height 7
click at [268, 408] on div "Undo" at bounding box center [274, 488] width 17 height 7
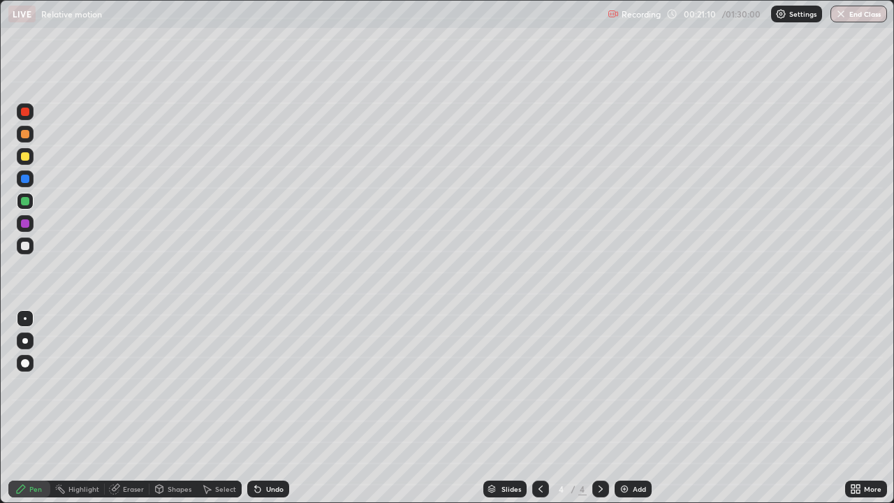
click at [269, 408] on div "Undo" at bounding box center [274, 488] width 17 height 7
click at [270, 408] on div "Undo" at bounding box center [274, 488] width 17 height 7
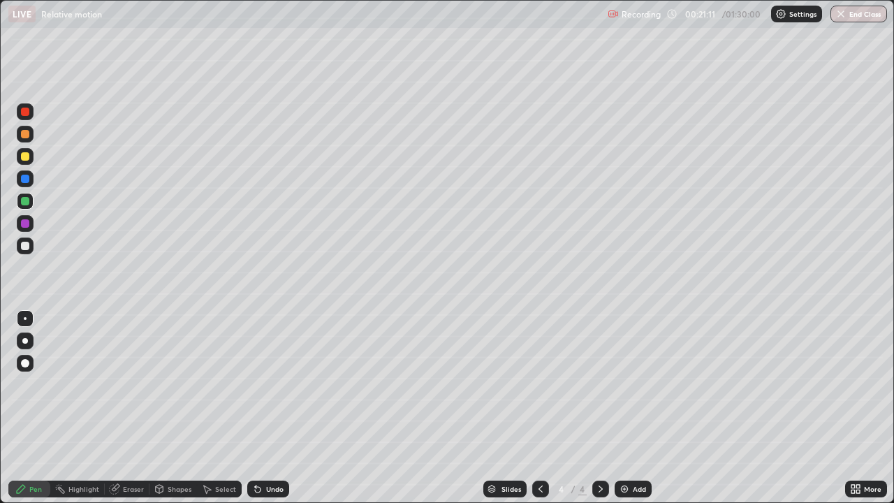
click at [270, 408] on div "Undo" at bounding box center [274, 488] width 17 height 7
click at [269, 408] on div "Undo" at bounding box center [274, 488] width 17 height 7
click at [270, 408] on div "Undo" at bounding box center [274, 488] width 17 height 7
click at [268, 408] on div "Undo" at bounding box center [274, 488] width 17 height 7
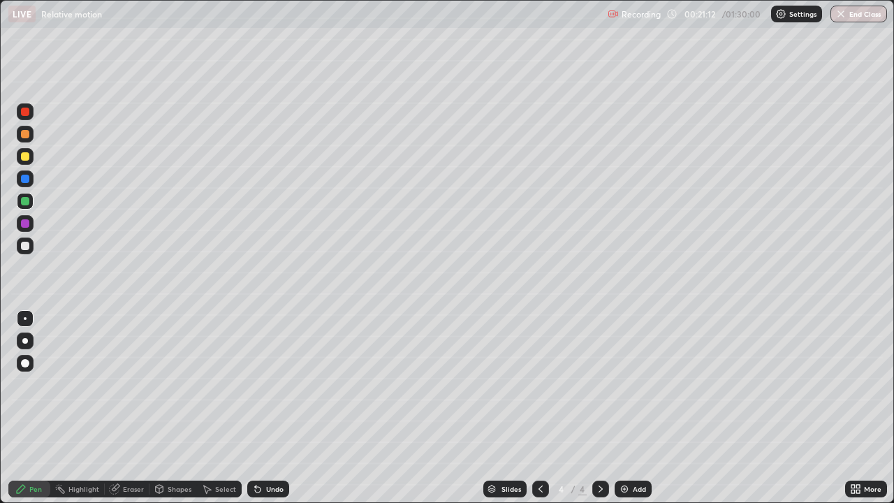
click at [269, 408] on div "Undo" at bounding box center [274, 488] width 17 height 7
click at [270, 408] on div "Undo" at bounding box center [274, 488] width 17 height 7
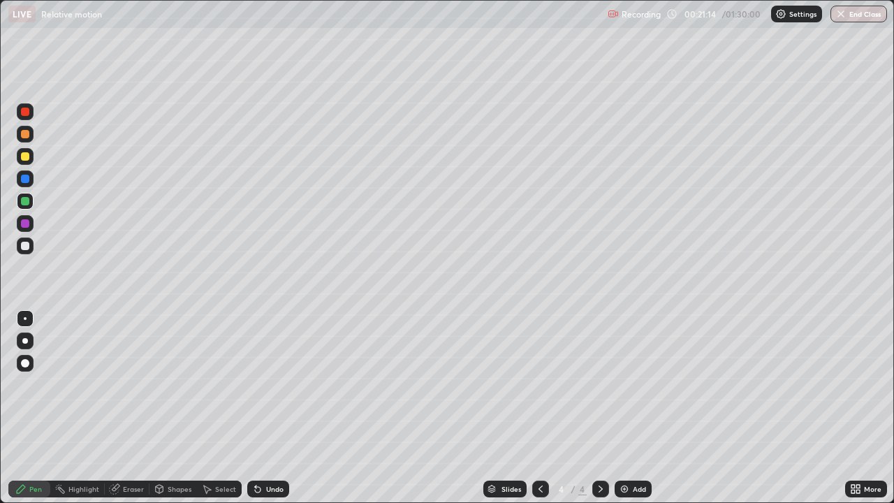
click at [270, 408] on div "Undo" at bounding box center [274, 488] width 17 height 7
click at [269, 408] on div "Undo" at bounding box center [274, 488] width 17 height 7
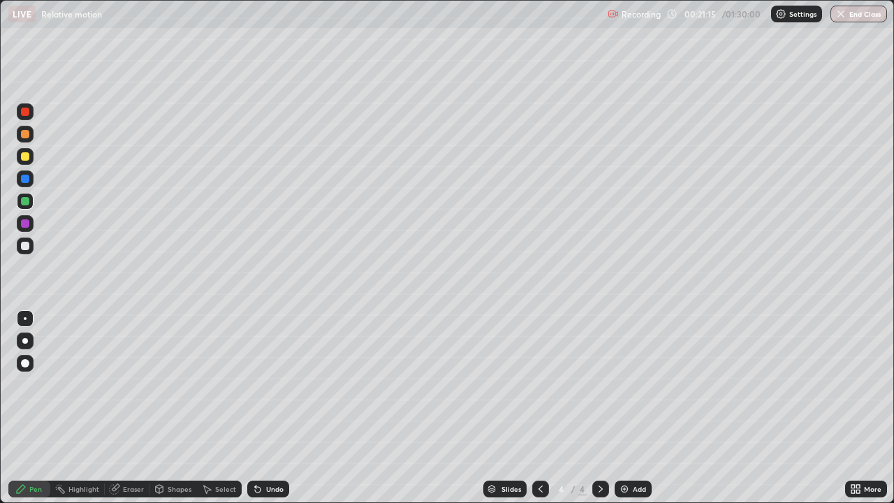
click at [269, 408] on div "Undo" at bounding box center [274, 488] width 17 height 7
click at [268, 408] on div "Undo" at bounding box center [268, 488] width 42 height 17
click at [27, 135] on div at bounding box center [25, 134] width 8 height 8
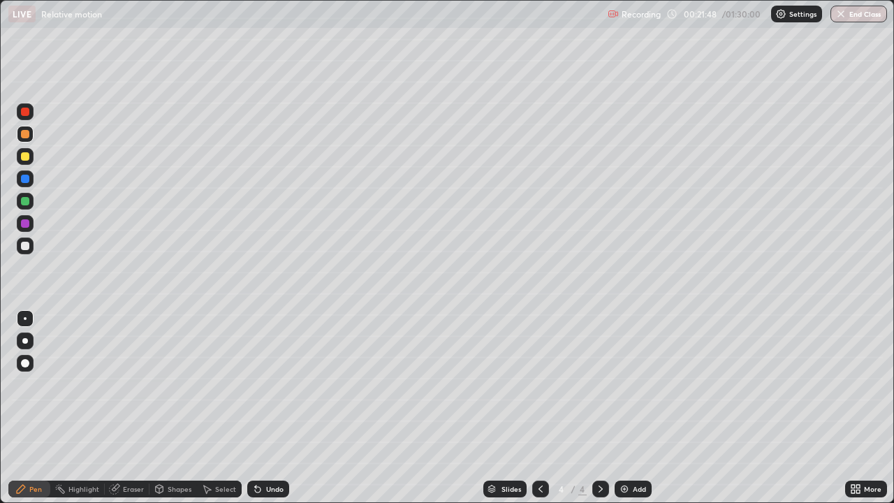
click at [538, 408] on icon at bounding box center [540, 488] width 11 height 11
click at [598, 408] on icon at bounding box center [600, 488] width 4 height 7
click at [540, 408] on icon at bounding box center [540, 488] width 11 height 11
click at [600, 408] on div at bounding box center [600, 488] width 17 height 17
click at [622, 408] on img at bounding box center [624, 488] width 11 height 11
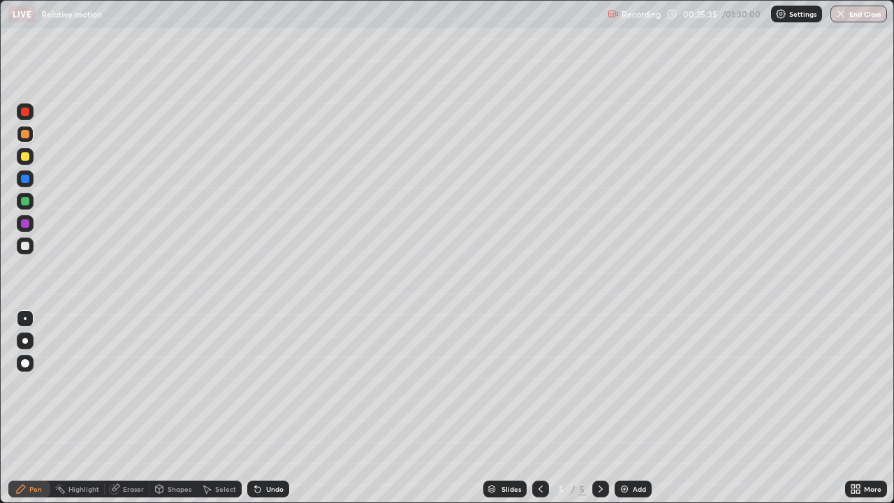
click at [166, 408] on div "Shapes" at bounding box center [172, 488] width 47 height 17
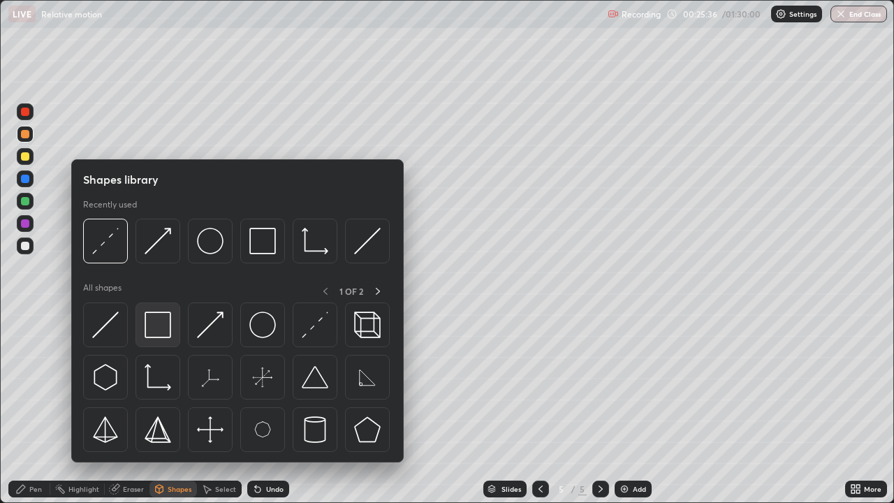
click at [145, 330] on img at bounding box center [158, 324] width 27 height 27
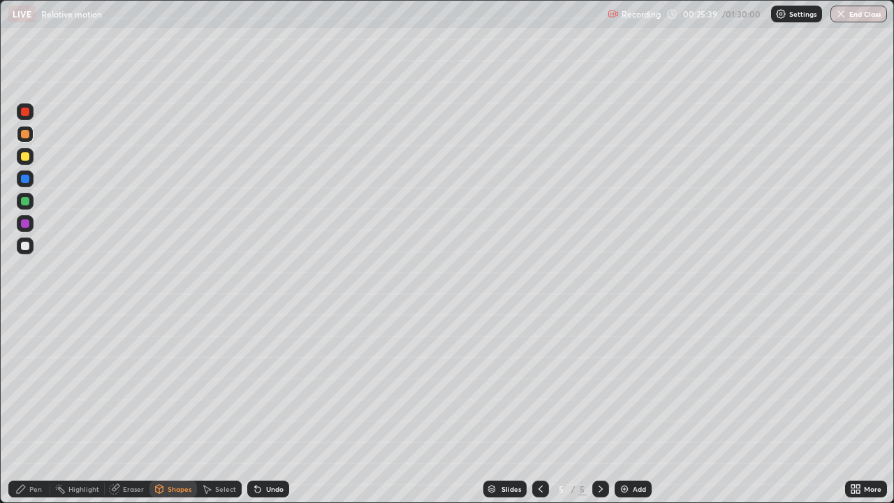
click at [29, 158] on div at bounding box center [25, 156] width 8 height 8
click at [181, 408] on div "Shapes" at bounding box center [180, 488] width 24 height 7
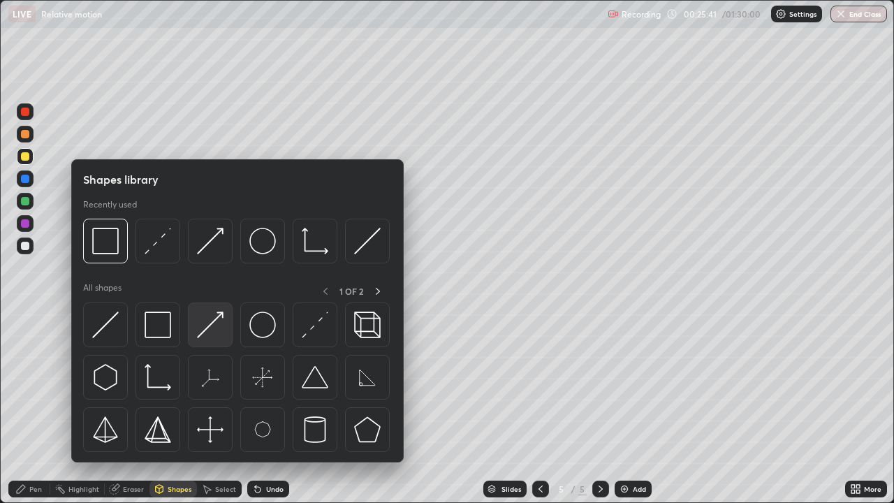
click at [213, 323] on img at bounding box center [210, 324] width 27 height 27
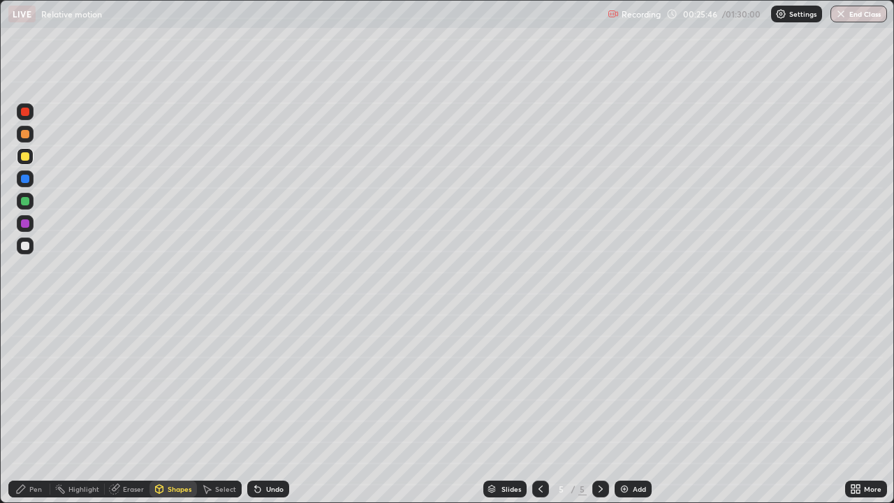
click at [191, 408] on div "Shapes" at bounding box center [172, 488] width 47 height 17
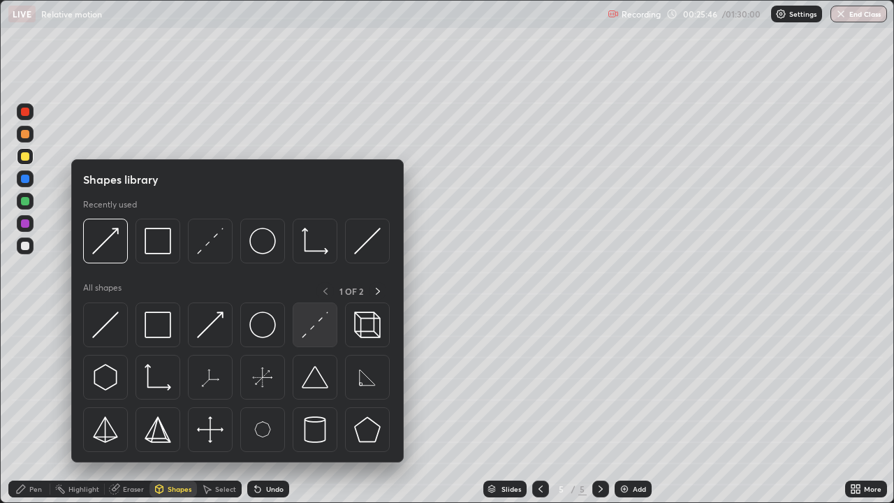
click at [324, 323] on img at bounding box center [315, 324] width 27 height 27
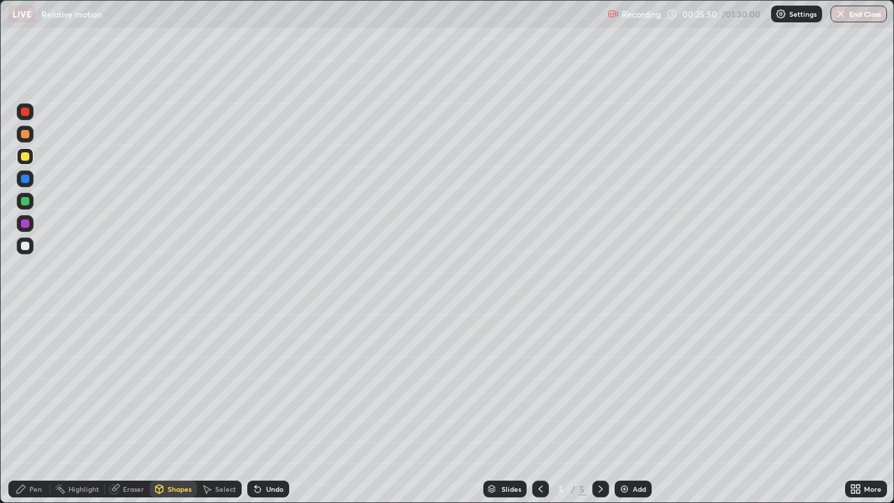
click at [28, 408] on div "Pen" at bounding box center [29, 488] width 42 height 17
click at [25, 247] on div at bounding box center [25, 246] width 8 height 8
click at [209, 408] on icon at bounding box center [208, 489] width 8 height 8
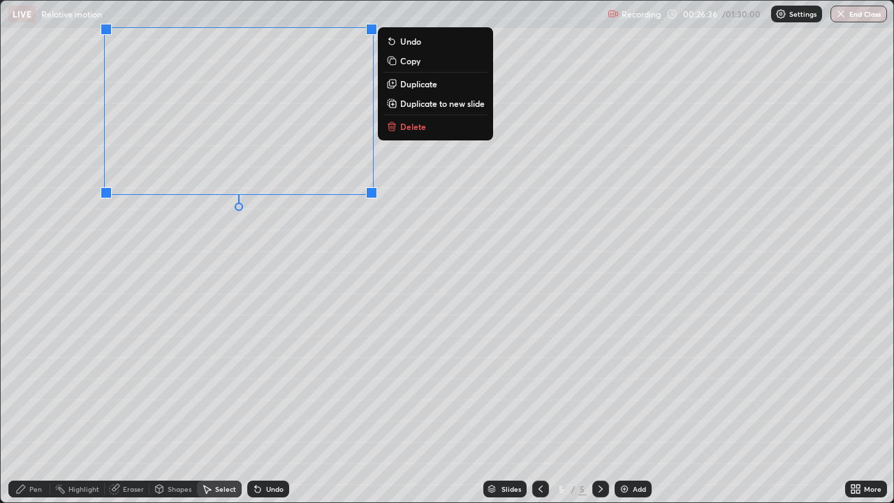
click at [194, 302] on div "0 ° Undo Copy Duplicate Duplicate to new slide Delete" at bounding box center [447, 251] width 892 height 501
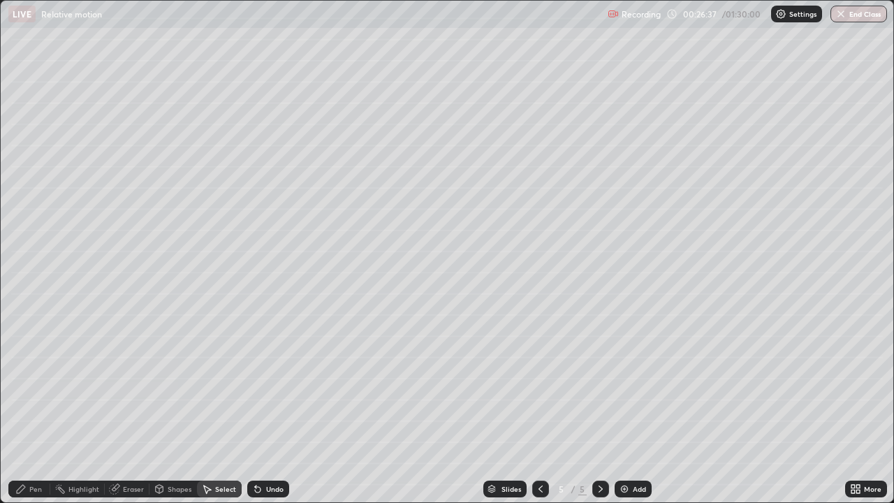
click at [174, 408] on div "Shapes" at bounding box center [180, 488] width 24 height 7
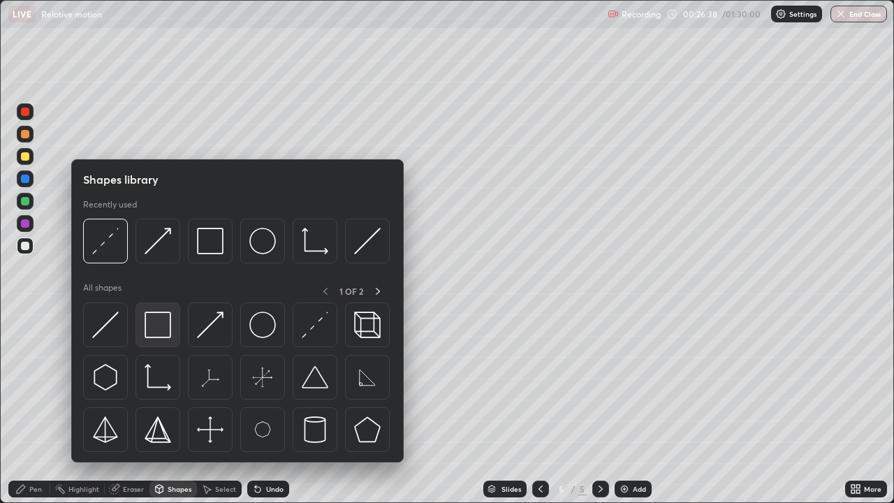
click at [156, 328] on img at bounding box center [158, 324] width 27 height 27
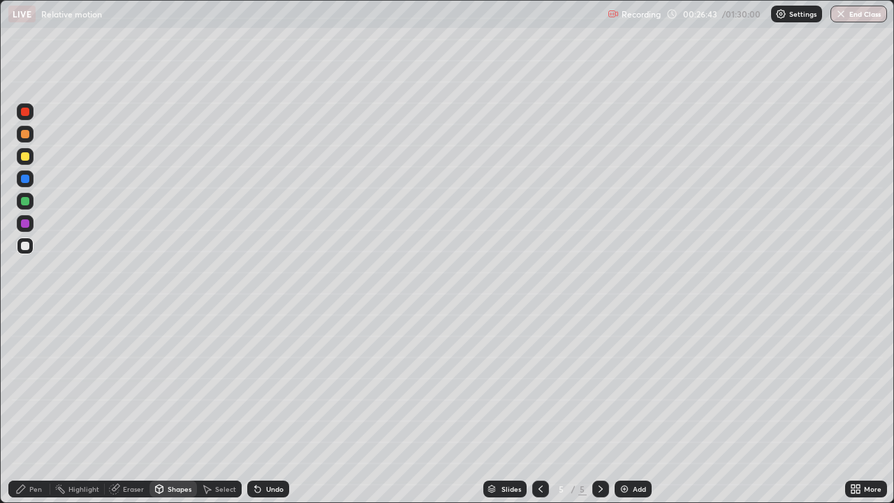
click at [31, 408] on div "Pen" at bounding box center [35, 488] width 13 height 7
click at [25, 204] on div at bounding box center [25, 201] width 8 height 8
click at [165, 408] on div "Shapes" at bounding box center [172, 488] width 47 height 17
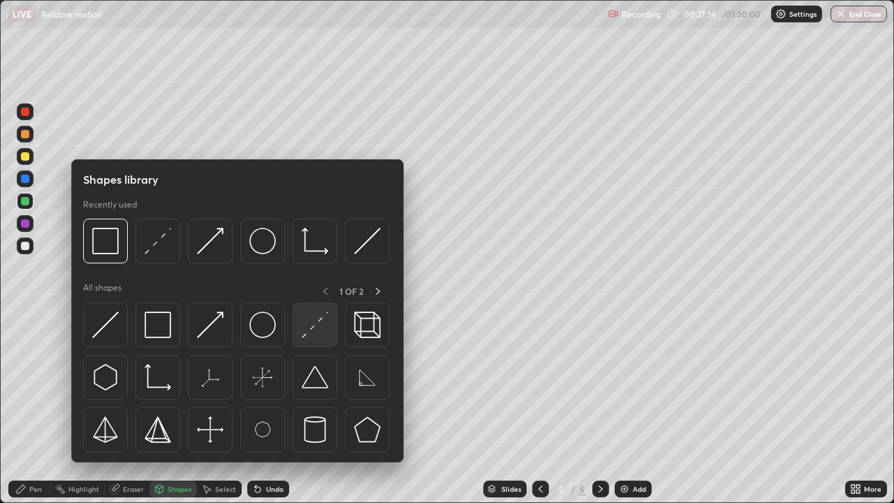
click at [314, 328] on img at bounding box center [315, 324] width 27 height 27
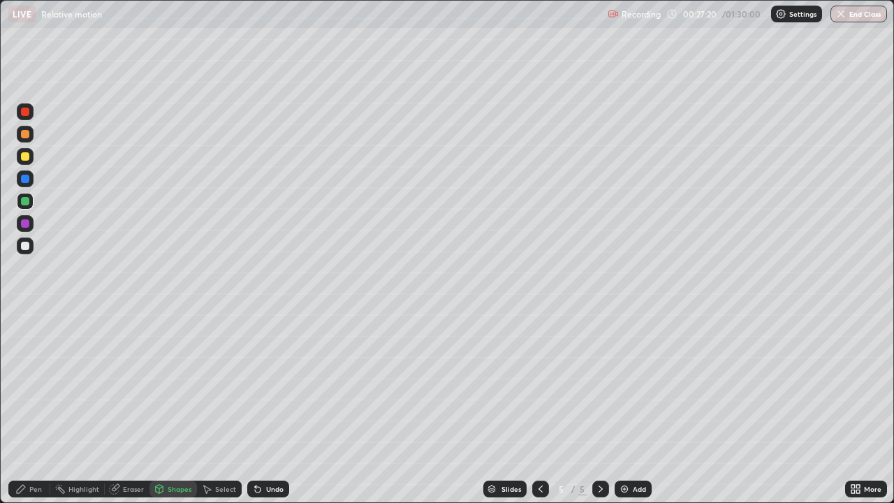
click at [27, 138] on div at bounding box center [25, 134] width 8 height 8
click at [255, 408] on icon at bounding box center [255, 485] width 1 height 1
click at [34, 408] on div "Pen" at bounding box center [35, 488] width 13 height 7
click at [132, 408] on div "Eraser" at bounding box center [133, 488] width 21 height 7
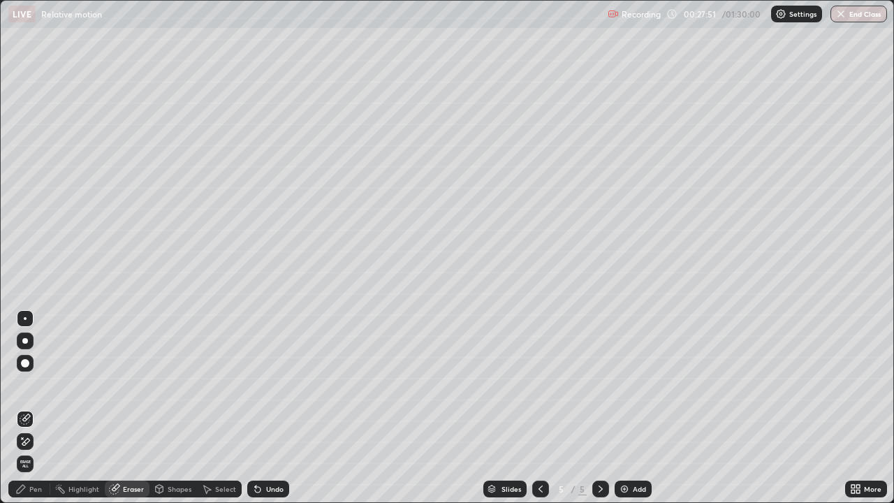
click at [182, 408] on div "Shapes" at bounding box center [172, 488] width 47 height 17
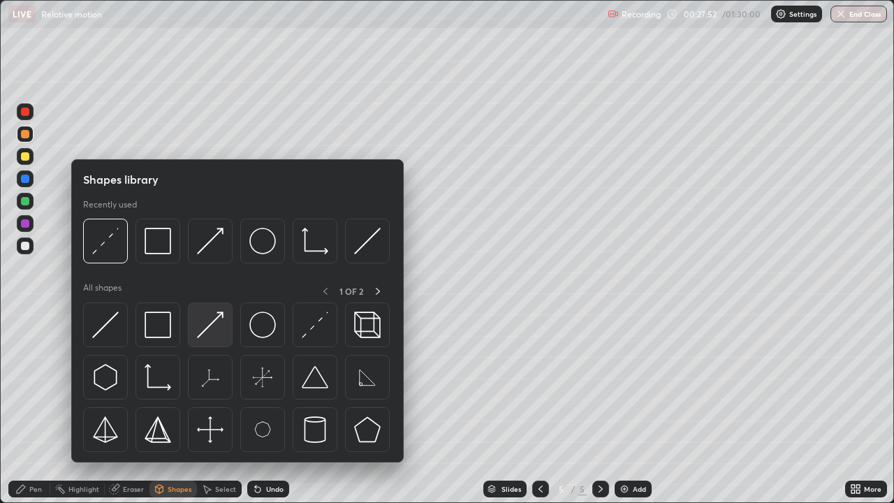
click at [205, 321] on img at bounding box center [210, 324] width 27 height 27
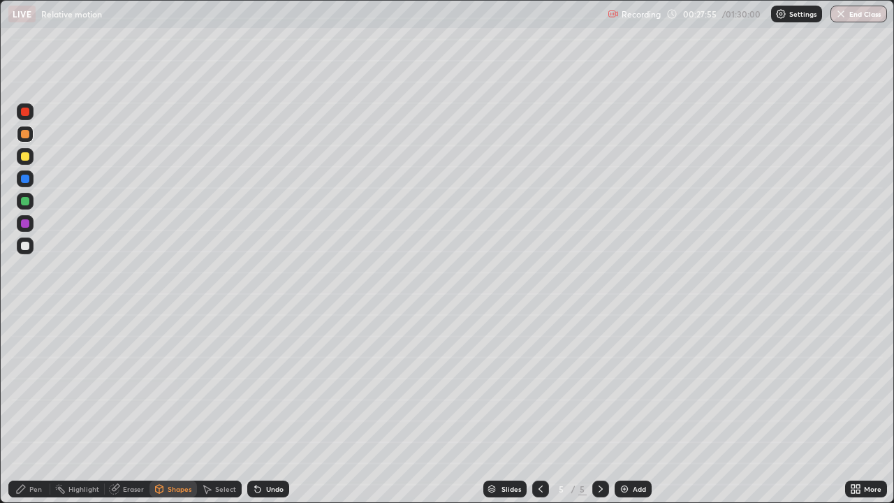
click at [38, 408] on div "Pen" at bounding box center [29, 488] width 42 height 17
click at [28, 244] on div at bounding box center [25, 246] width 8 height 8
click at [24, 133] on div at bounding box center [25, 134] width 8 height 8
click at [258, 408] on icon at bounding box center [258, 490] width 6 height 6
click at [26, 205] on div at bounding box center [25, 201] width 8 height 8
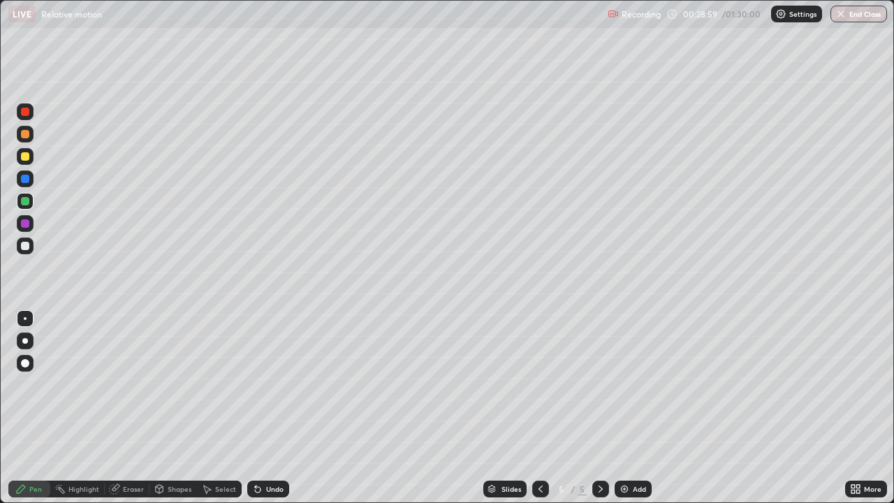
click at [22, 246] on div at bounding box center [25, 246] width 8 height 8
click at [29, 408] on div "Pen" at bounding box center [29, 488] width 42 height 17
click at [24, 204] on div at bounding box center [25, 201] width 8 height 8
click at [219, 408] on div "Select" at bounding box center [225, 488] width 21 height 7
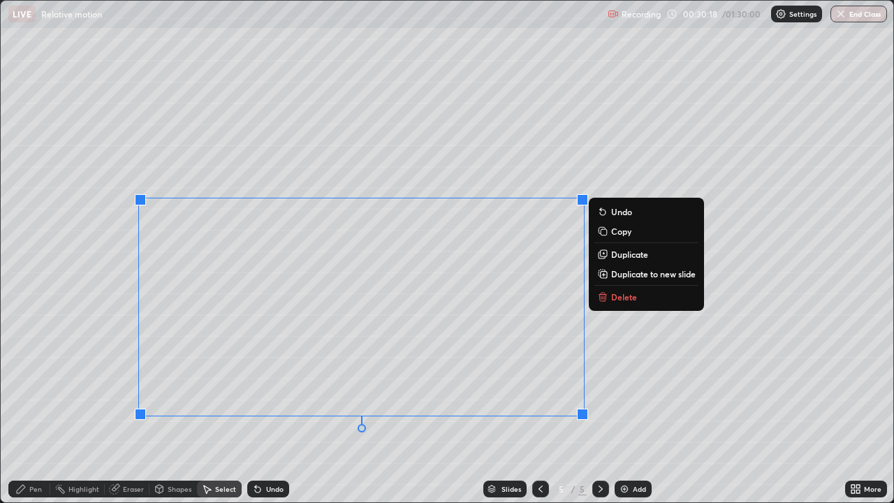
click at [624, 256] on p "Duplicate" at bounding box center [629, 254] width 37 height 11
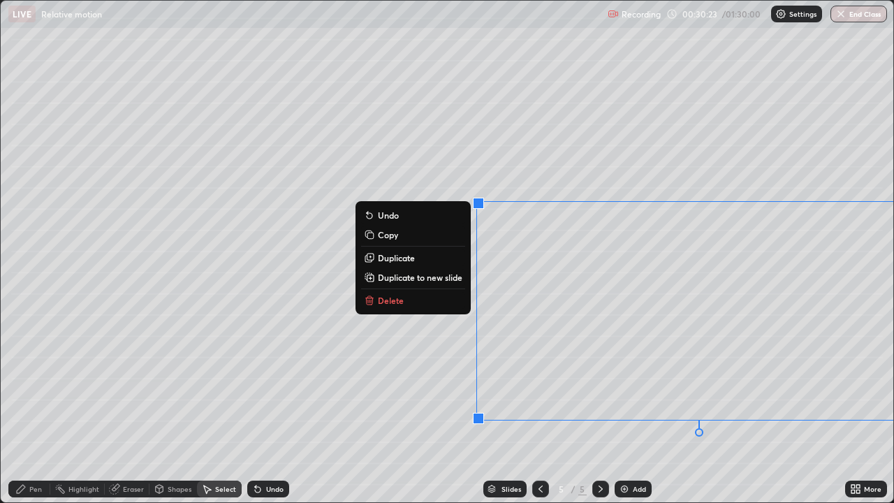
click at [41, 408] on div "Pen" at bounding box center [29, 488] width 42 height 17
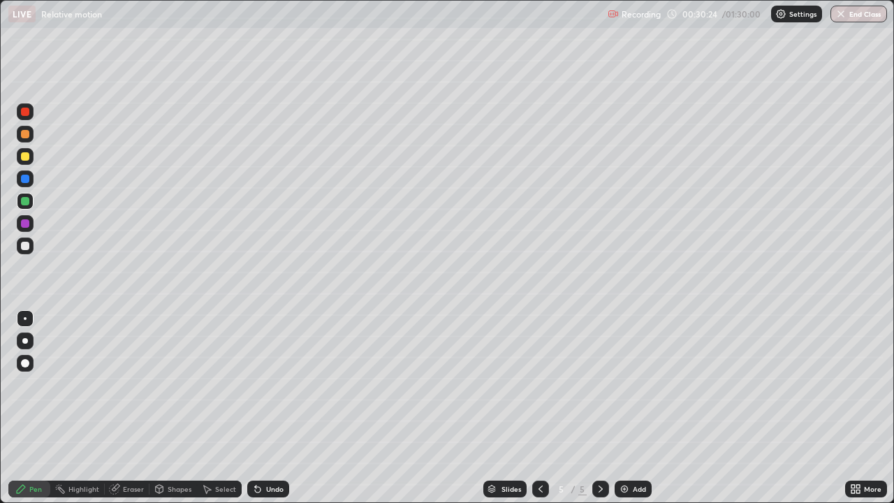
click at [130, 408] on div "Eraser" at bounding box center [133, 488] width 21 height 7
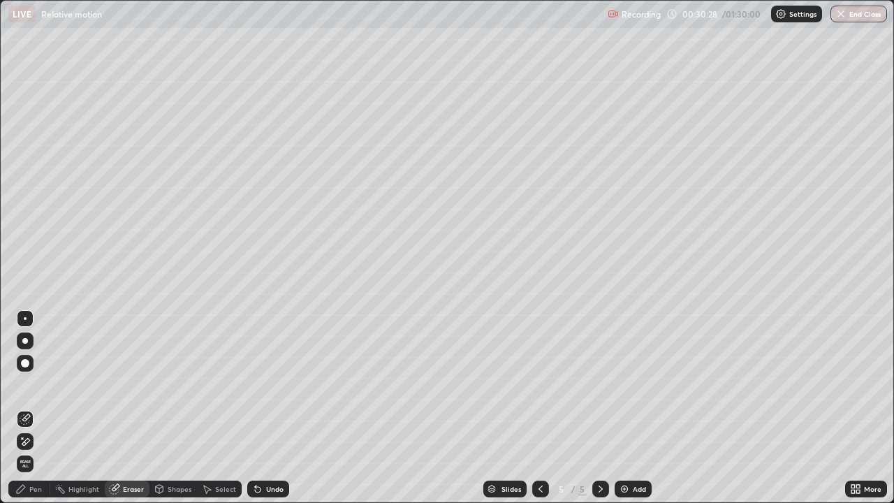
click at [29, 408] on div "Pen" at bounding box center [35, 488] width 13 height 7
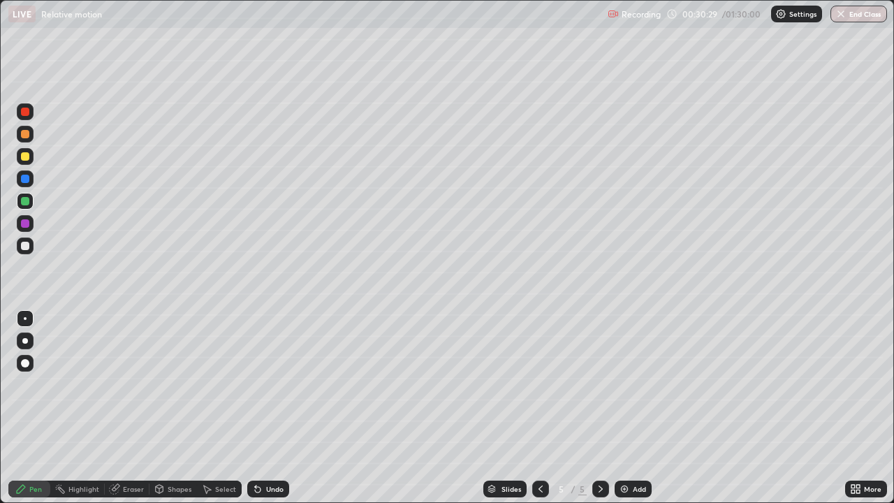
click at [24, 131] on div at bounding box center [25, 134] width 8 height 8
click at [210, 408] on icon at bounding box center [206, 488] width 11 height 11
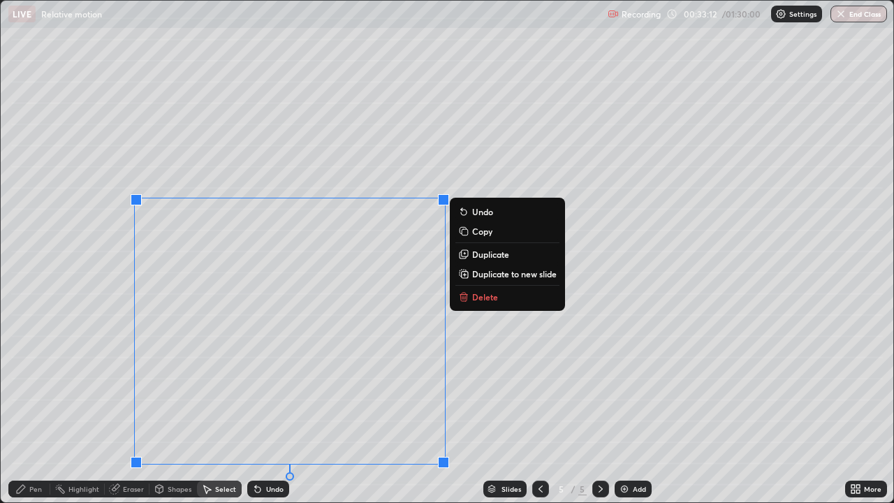
click at [493, 298] on p "Delete" at bounding box center [485, 296] width 26 height 11
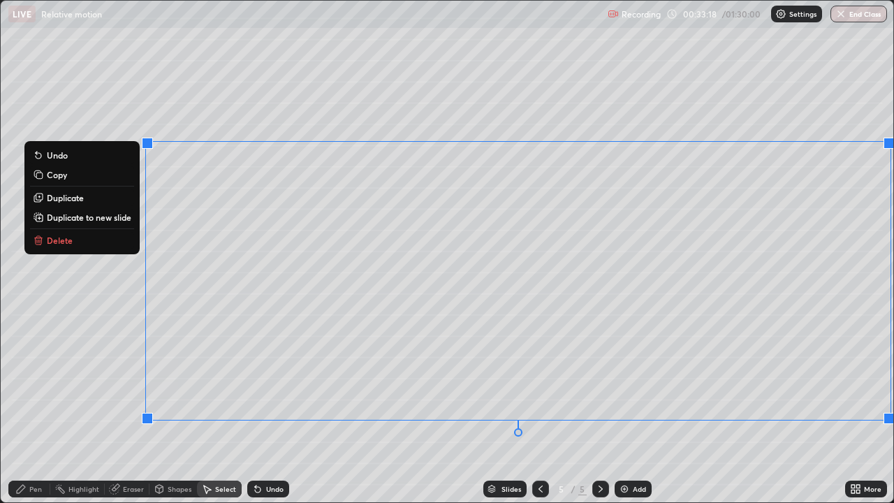
click at [73, 237] on button "Delete" at bounding box center [82, 240] width 104 height 17
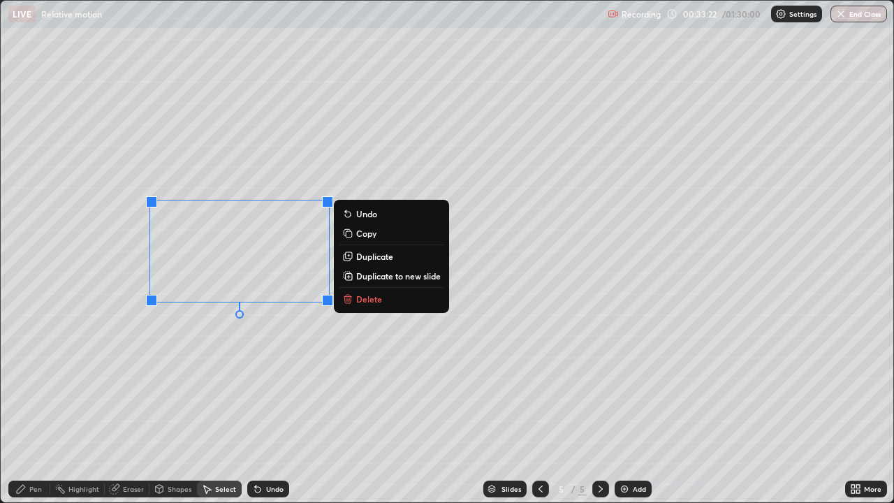
click at [372, 300] on p "Delete" at bounding box center [369, 298] width 26 height 11
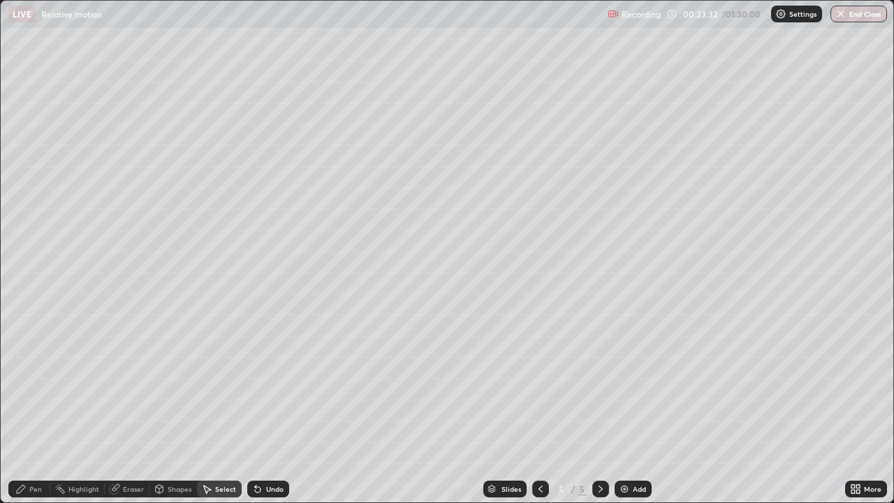
click at [161, 408] on icon at bounding box center [160, 488] width 8 height 2
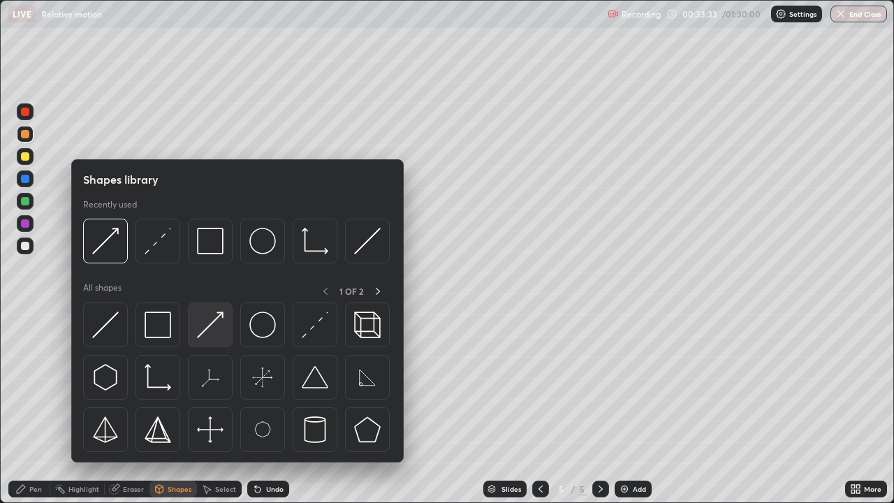
click at [209, 322] on img at bounding box center [210, 324] width 27 height 27
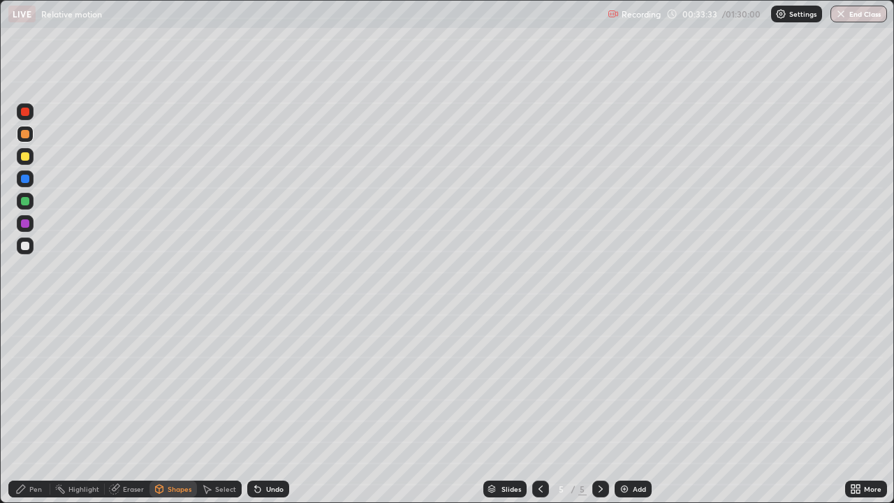
click at [27, 201] on div at bounding box center [25, 201] width 8 height 8
click at [29, 408] on div "Pen" at bounding box center [35, 488] width 13 height 7
click at [24, 157] on div at bounding box center [25, 156] width 8 height 8
click at [852, 408] on icon at bounding box center [852, 486] width 3 height 3
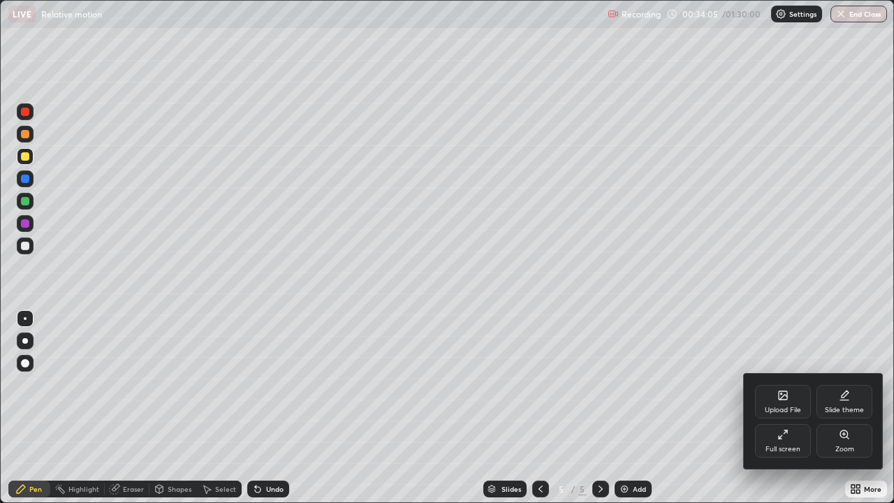
click at [790, 408] on div "Full screen" at bounding box center [783, 441] width 56 height 34
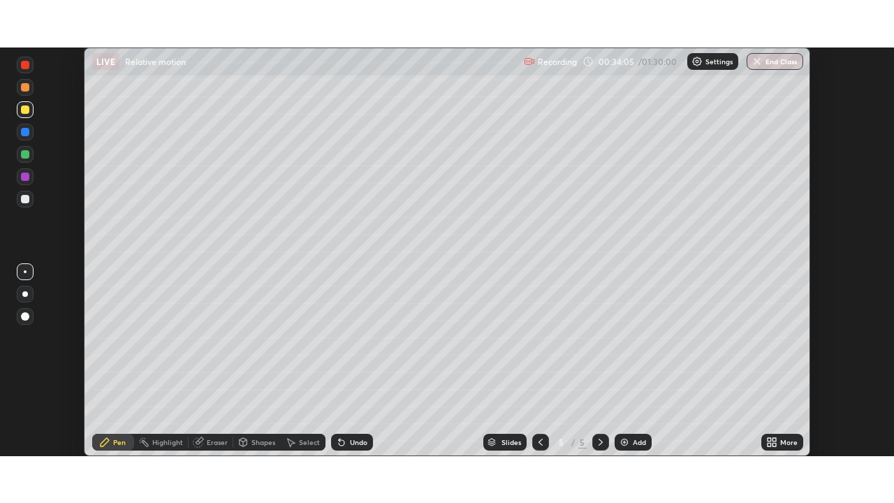
scroll to position [69424, 68938]
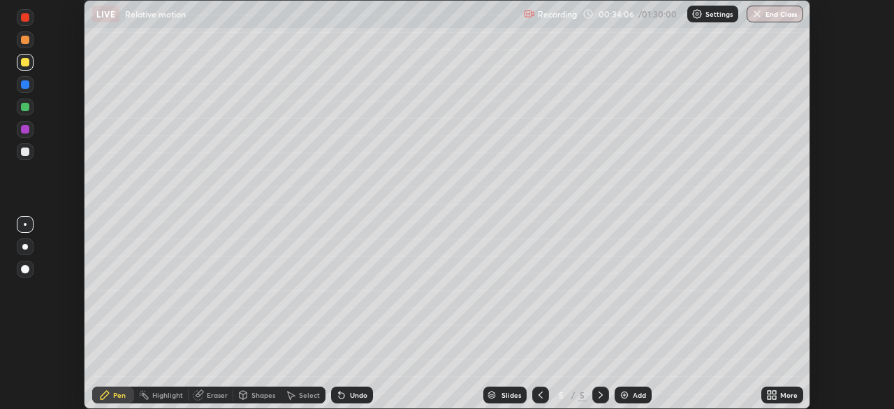
click at [769, 392] on icon at bounding box center [768, 391] width 3 height 3
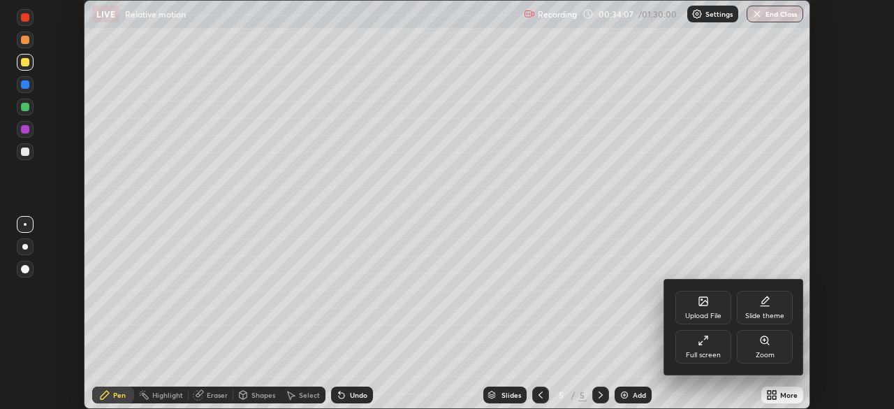
click at [709, 344] on div "Full screen" at bounding box center [703, 347] width 56 height 34
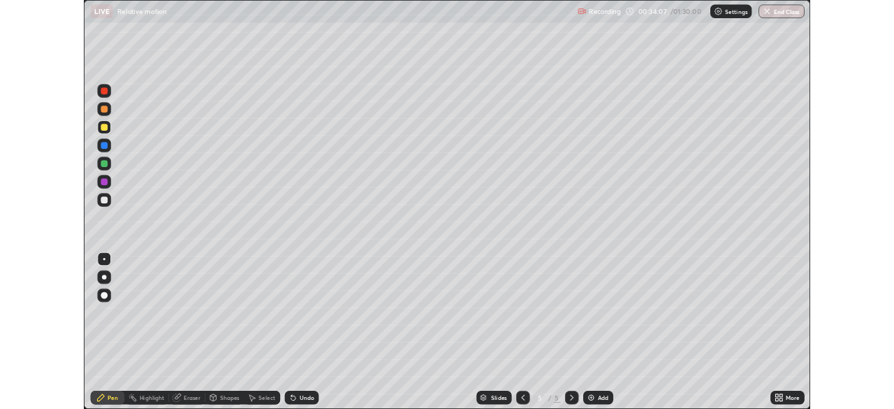
scroll to position [503, 894]
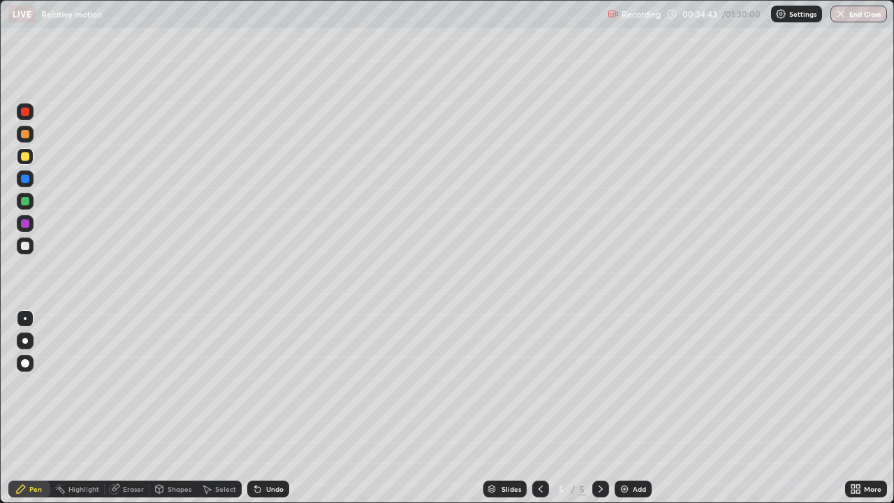
click at [123, 408] on div "Eraser" at bounding box center [133, 488] width 21 height 7
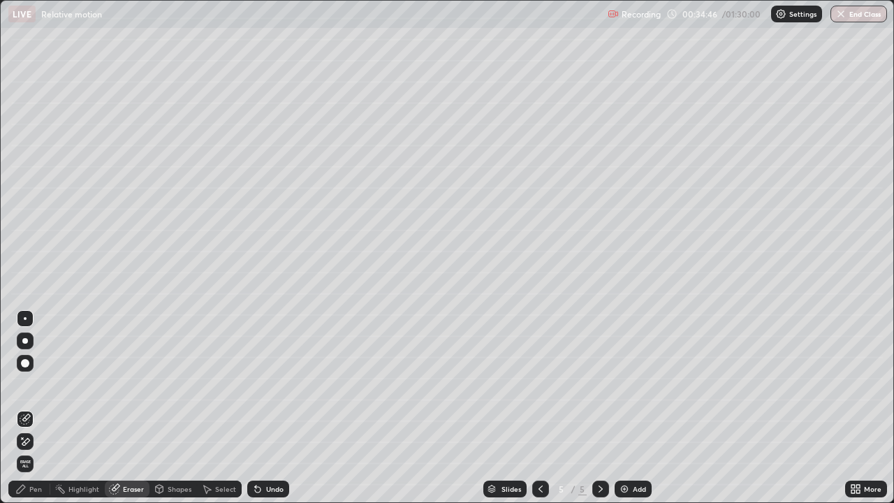
click at [31, 408] on div "Pen" at bounding box center [35, 488] width 13 height 7
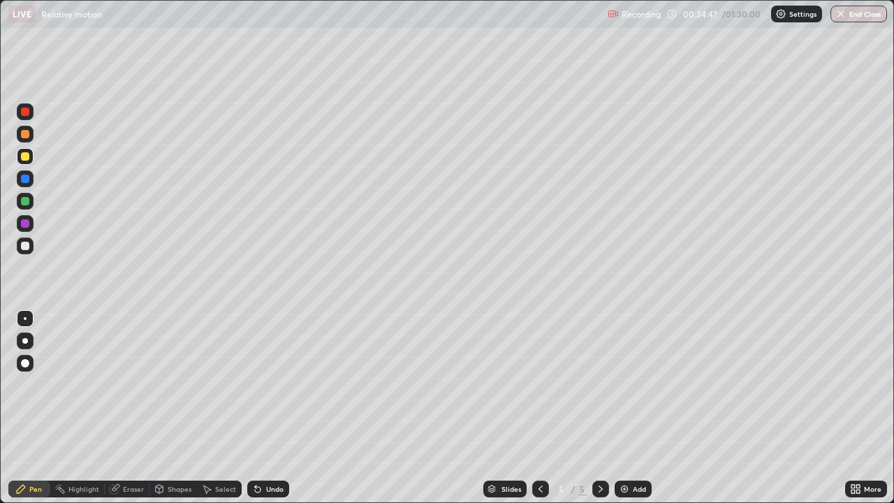
click at [24, 248] on div at bounding box center [25, 246] width 8 height 8
click at [266, 408] on div "Undo" at bounding box center [274, 488] width 17 height 7
click at [267, 408] on div "Undo" at bounding box center [274, 488] width 17 height 7
click at [263, 408] on div "Undo" at bounding box center [268, 488] width 42 height 17
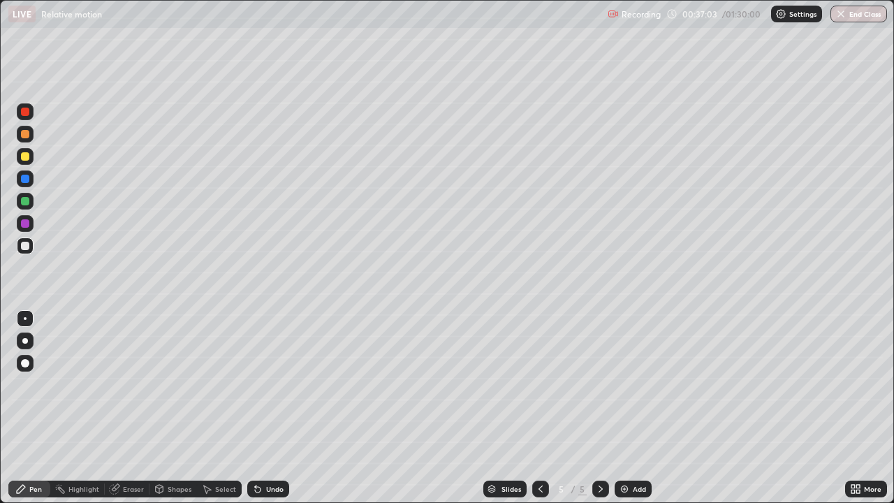
click at [24, 133] on div at bounding box center [25, 134] width 8 height 8
click at [160, 408] on icon at bounding box center [160, 489] width 8 height 8
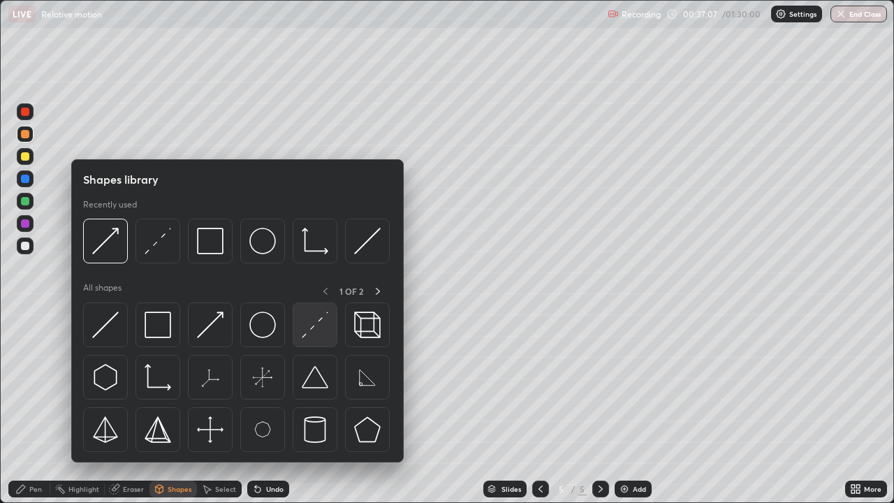
click at [315, 319] on img at bounding box center [315, 324] width 27 height 27
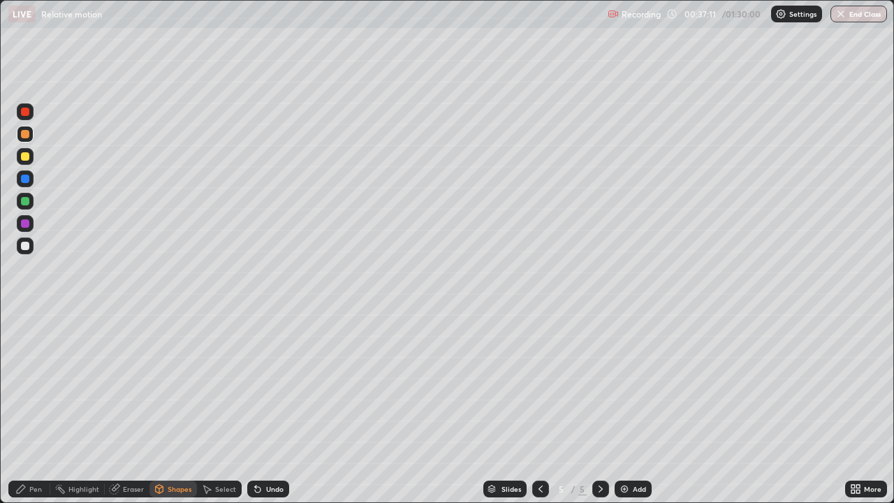
click at [26, 408] on div "Pen" at bounding box center [29, 488] width 42 height 17
click at [27, 245] on div at bounding box center [25, 246] width 8 height 8
click at [24, 200] on div at bounding box center [25, 201] width 8 height 8
click at [853, 408] on icon at bounding box center [852, 491] width 3 height 3
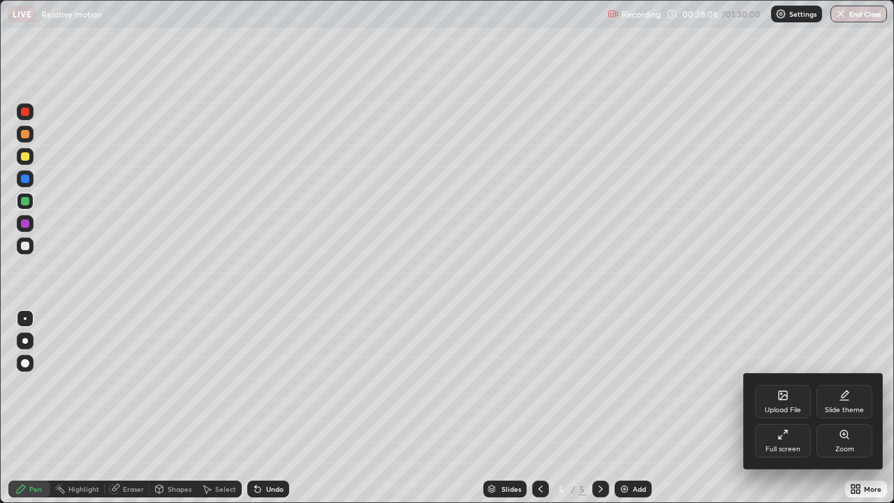
click at [787, 408] on icon at bounding box center [782, 434] width 11 height 11
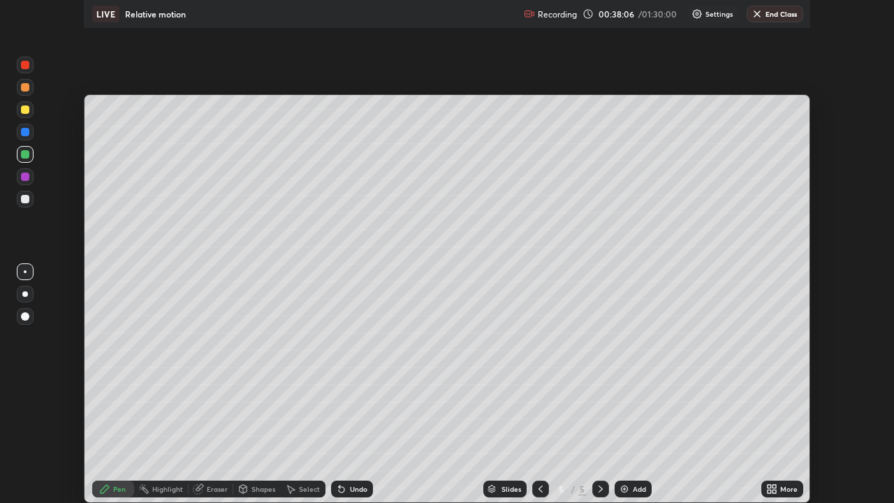
scroll to position [69424, 68938]
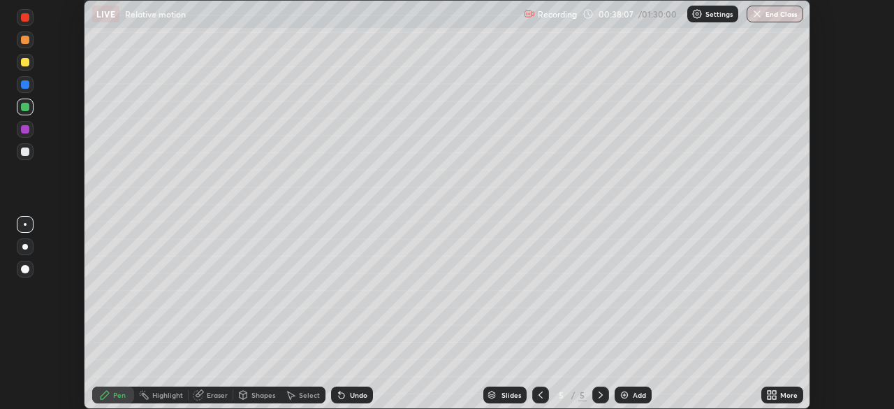
click at [769, 395] on icon at bounding box center [768, 396] width 3 height 3
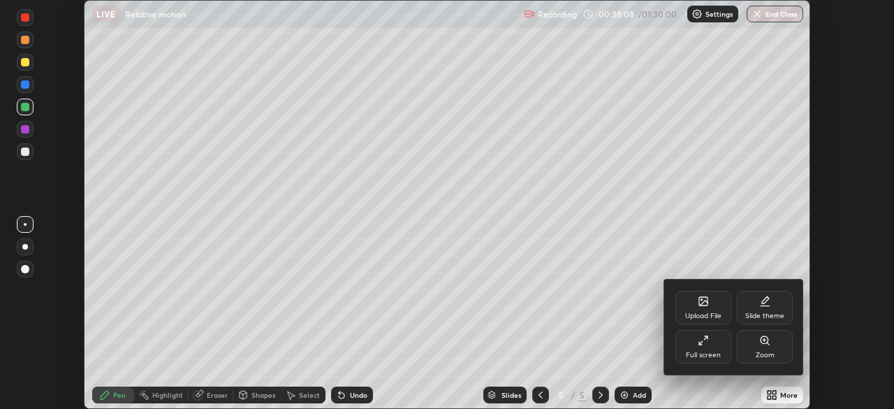
click at [700, 342] on icon at bounding box center [700, 342] width 3 height 3
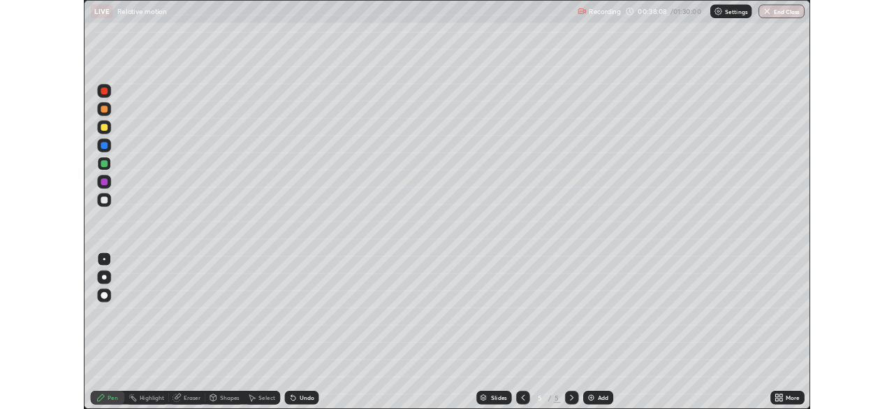
scroll to position [503, 894]
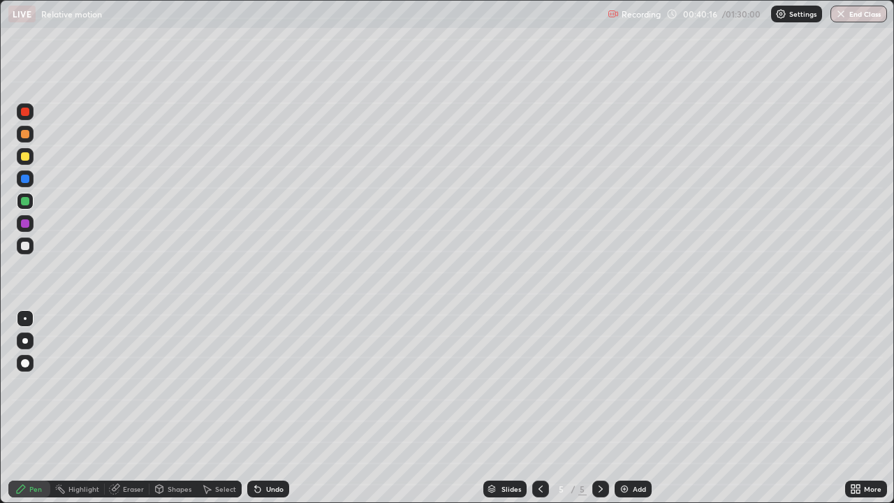
click at [625, 408] on img at bounding box center [624, 488] width 11 height 11
click at [28, 136] on div at bounding box center [25, 134] width 8 height 8
click at [855, 408] on icon at bounding box center [852, 486] width 3 height 3
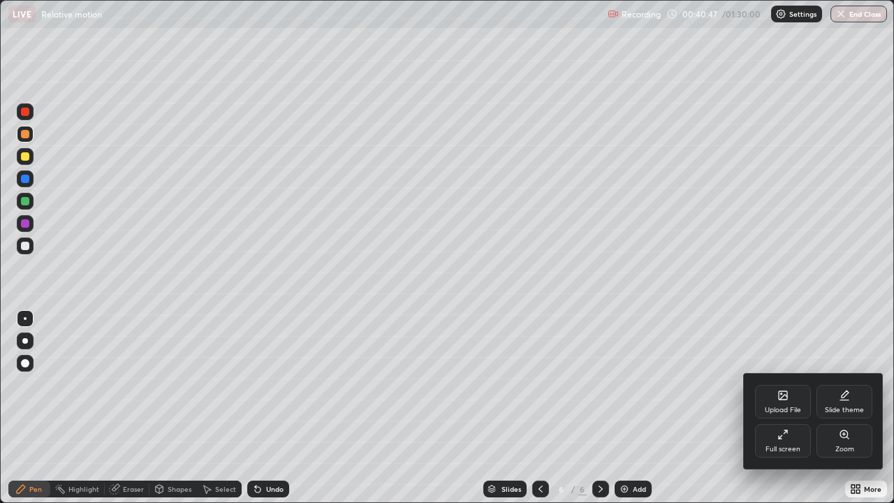
click at [786, 408] on div "Full screen" at bounding box center [783, 441] width 56 height 34
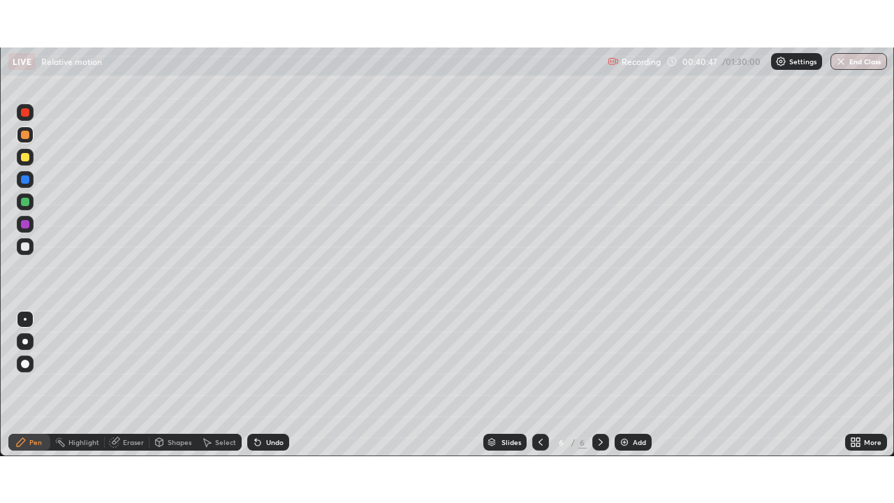
scroll to position [69424, 68938]
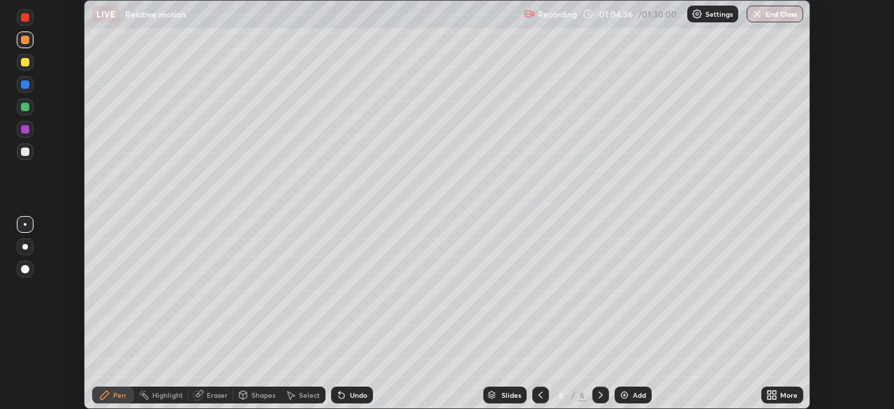
click at [769, 397] on icon at bounding box center [768, 396] width 3 height 3
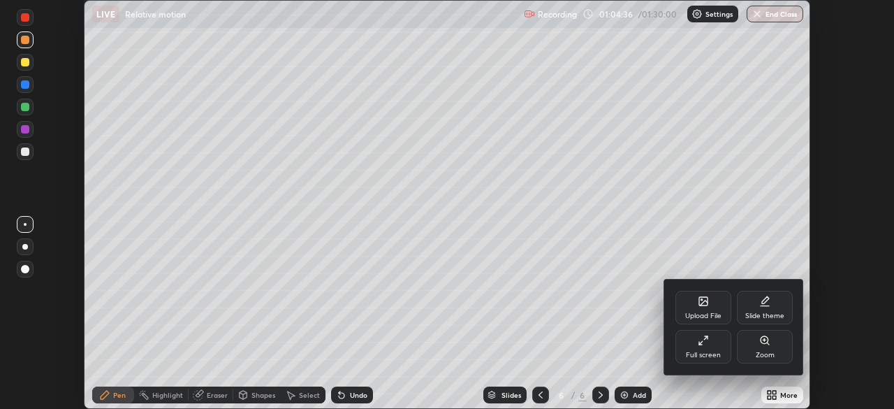
click at [705, 344] on icon at bounding box center [703, 339] width 11 height 11
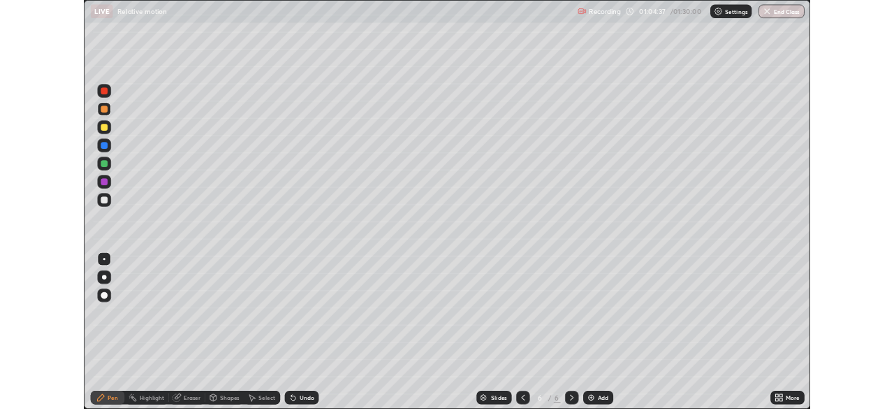
scroll to position [503, 894]
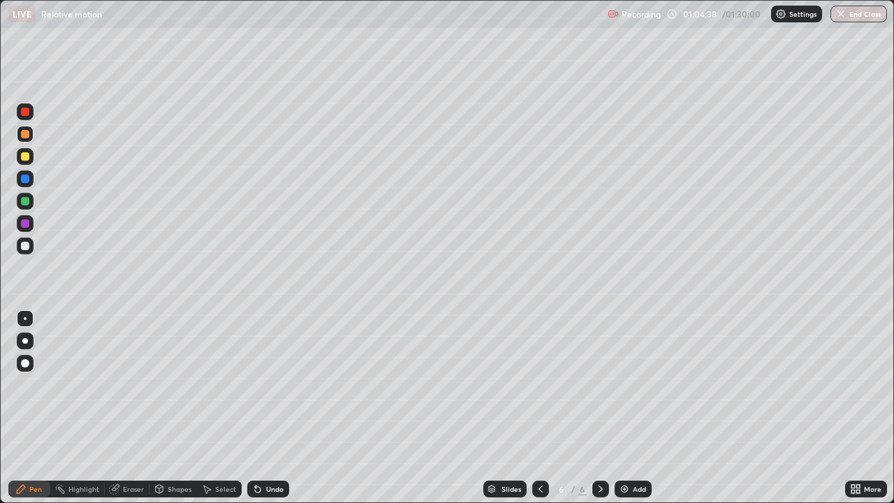
click at [536, 408] on div at bounding box center [540, 488] width 17 height 17
click at [852, 408] on icon at bounding box center [855, 488] width 11 height 11
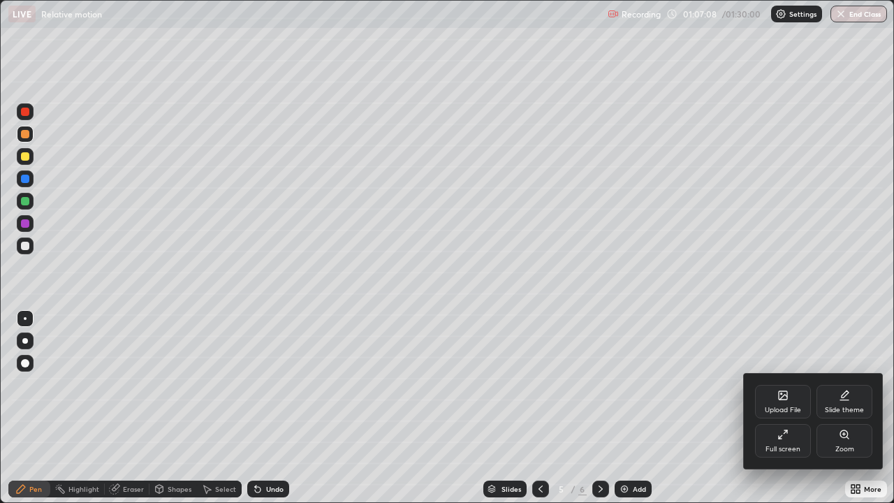
click at [787, 408] on div "Full screen" at bounding box center [783, 441] width 56 height 34
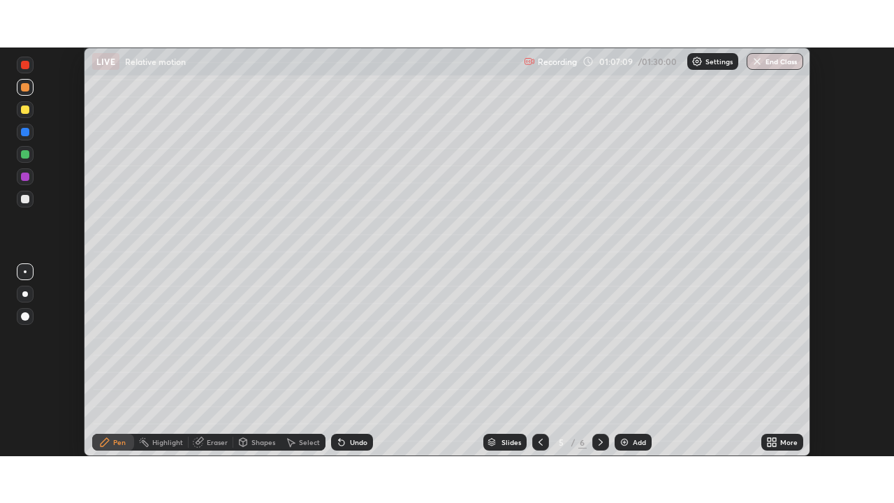
scroll to position [69424, 68938]
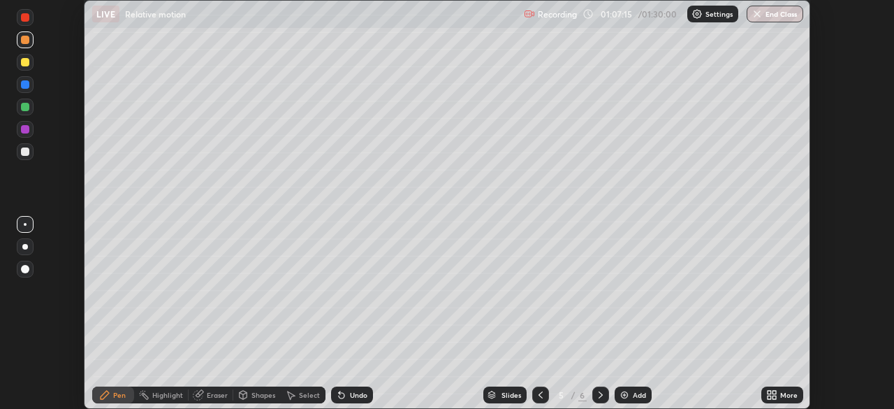
click at [769, 397] on icon at bounding box center [768, 396] width 3 height 3
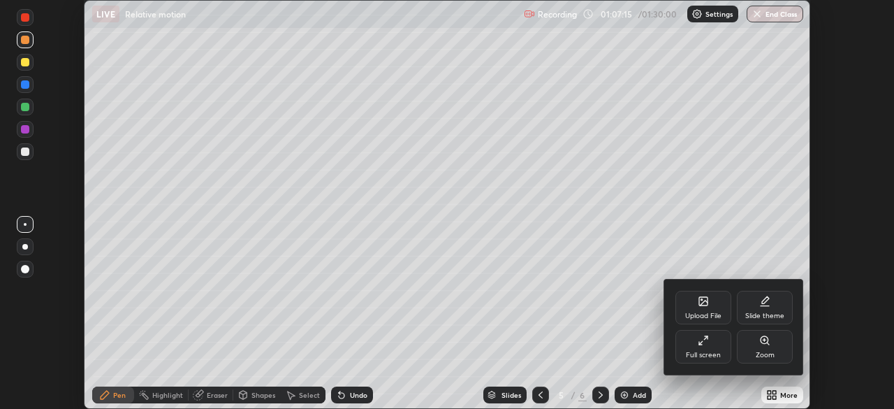
click at [707, 348] on div "Full screen" at bounding box center [703, 347] width 56 height 34
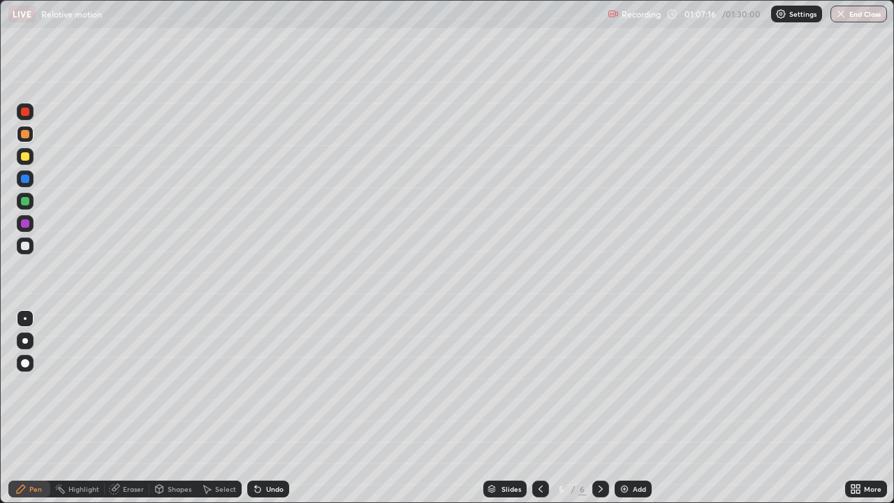
scroll to position [503, 894]
click at [839, 18] on img "button" at bounding box center [840, 13] width 11 height 11
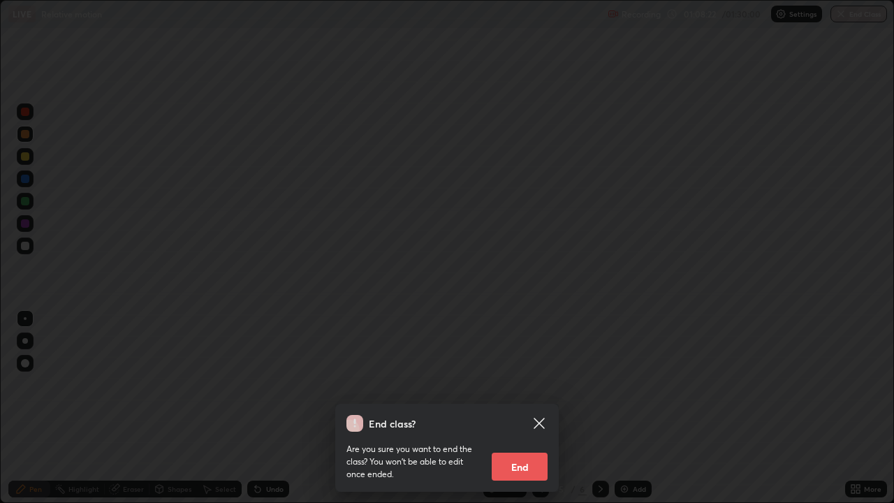
click at [524, 408] on button "End" at bounding box center [520, 467] width 56 height 28
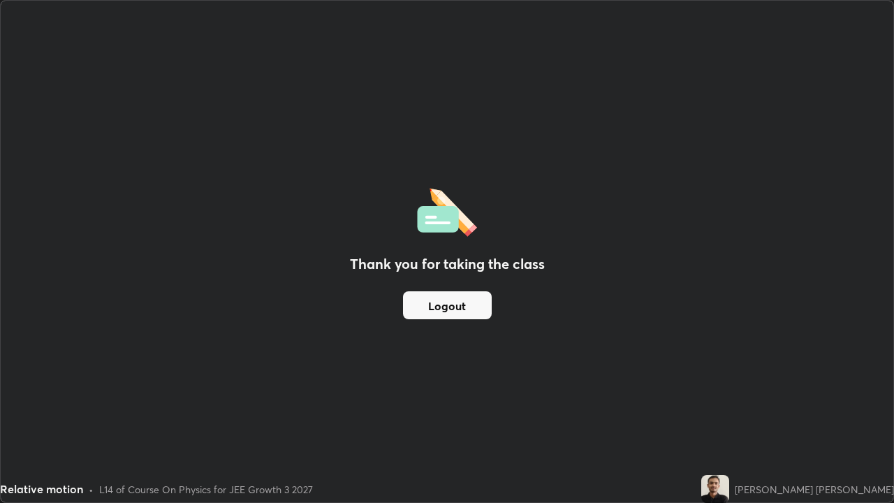
click at [447, 307] on button "Logout" at bounding box center [447, 305] width 89 height 28
click at [441, 304] on button "Logout" at bounding box center [447, 305] width 89 height 28
click at [439, 305] on button "Logout" at bounding box center [447, 305] width 89 height 28
